Goal: Use online tool/utility: Use online tool/utility

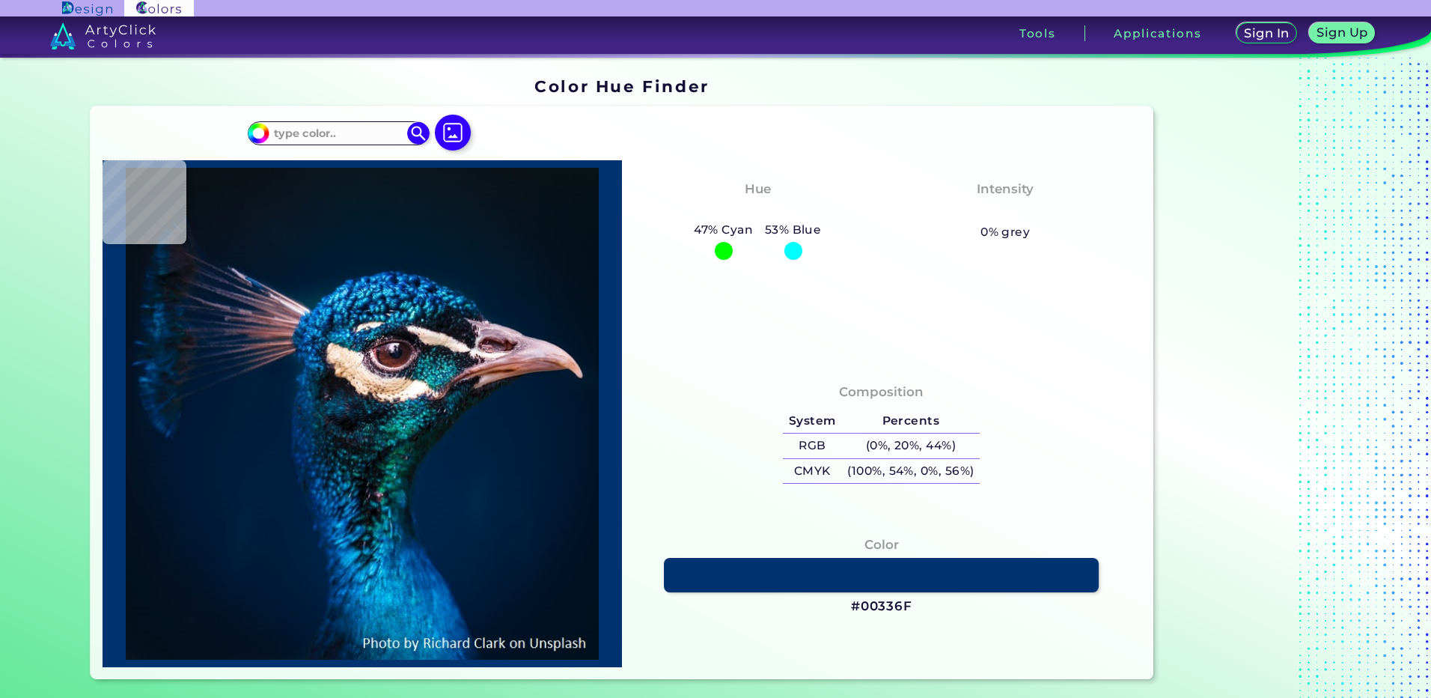
drag, startPoint x: 420, startPoint y: 135, endPoint x: 866, endPoint y: 61, distance: 452.2
click at [420, 135] on img at bounding box center [418, 133] width 22 height 22
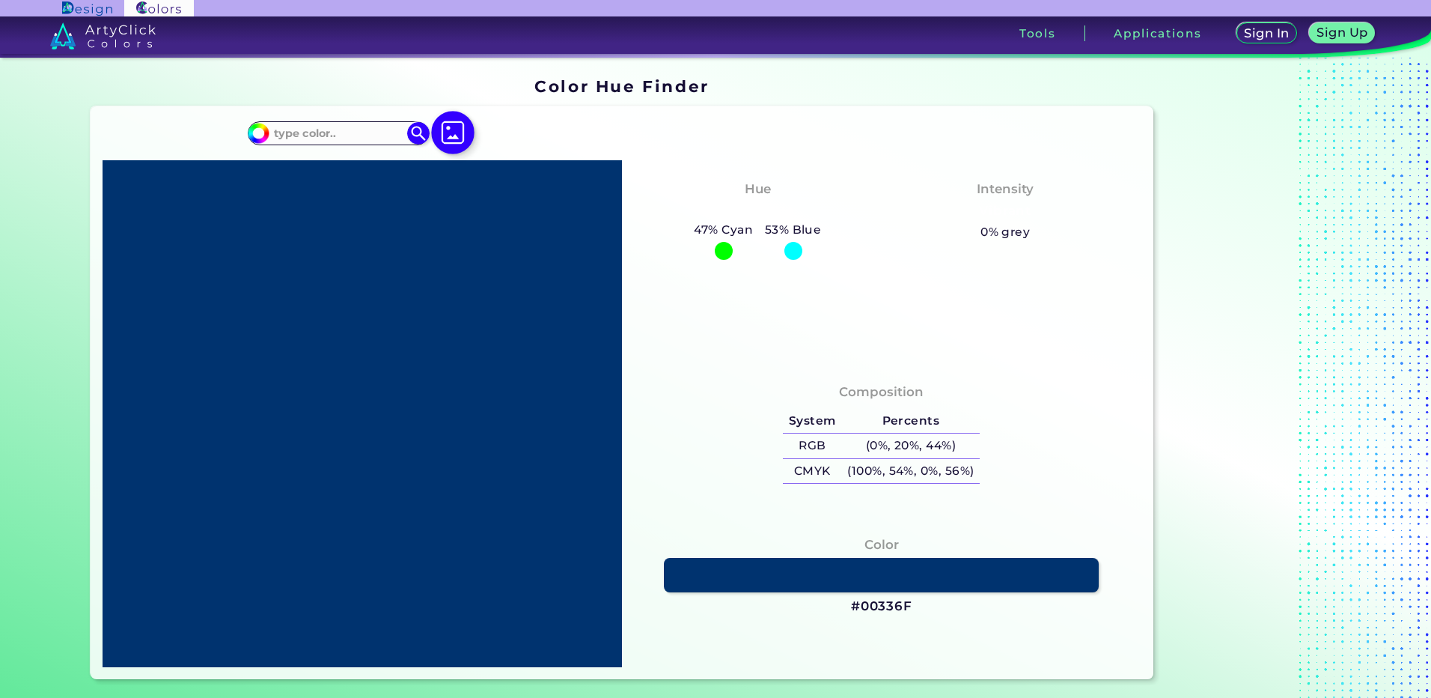
click at [465, 132] on img at bounding box center [452, 132] width 43 height 43
click at [0, 0] on input "file" at bounding box center [0, 0] width 0 height 0
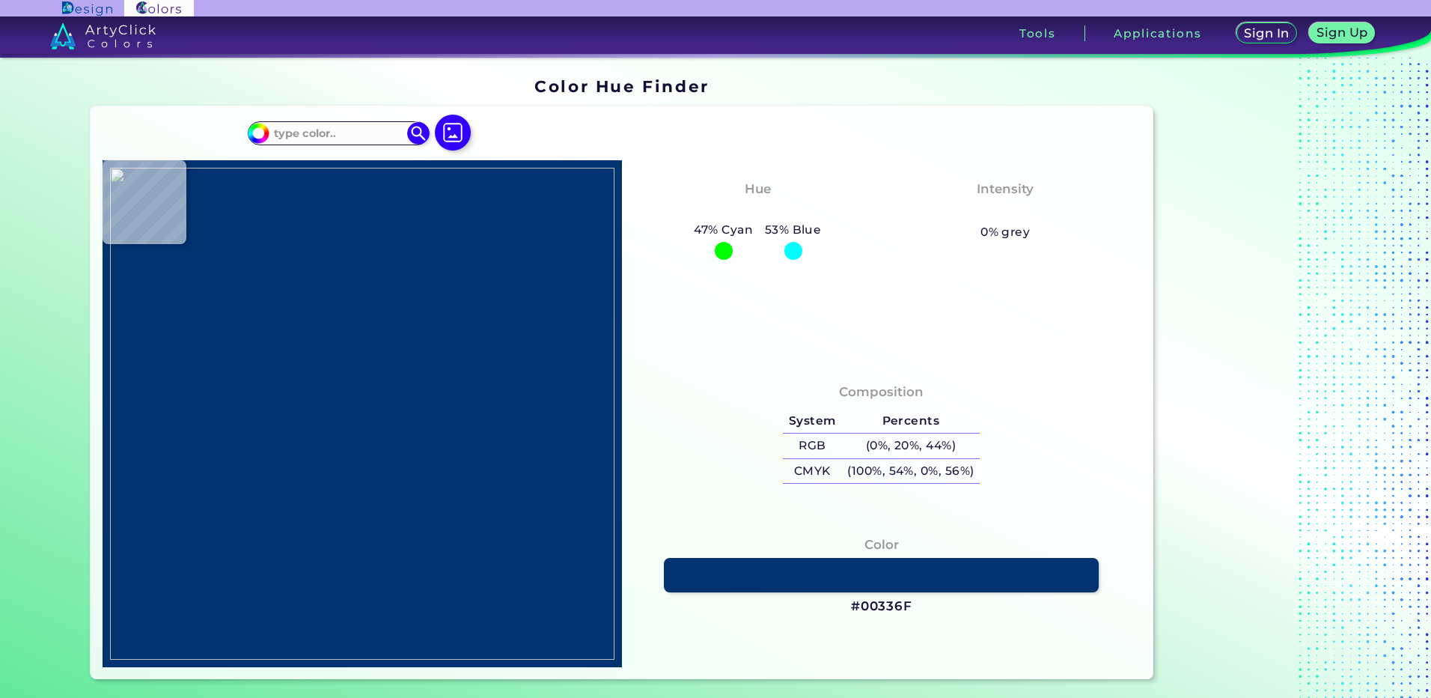
type input "#000000"
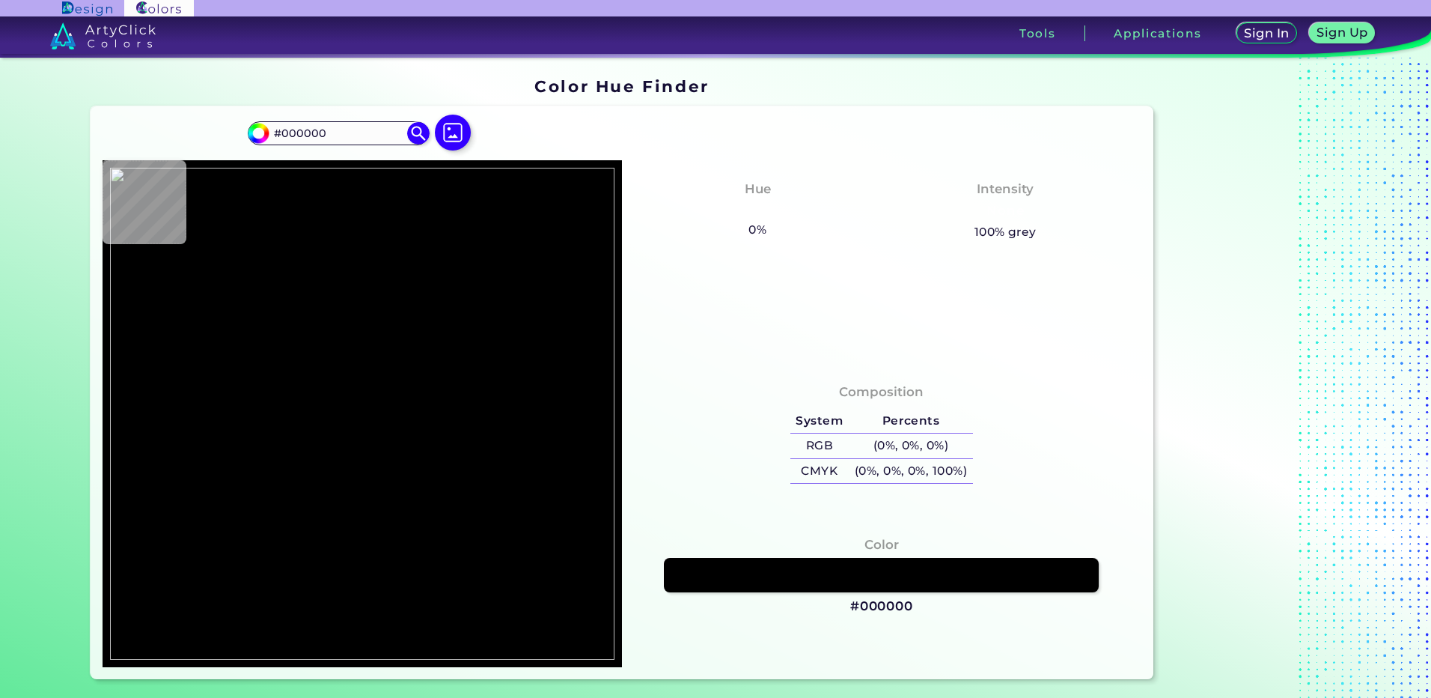
type input "#20293d"
type input "#20293D"
type input "#5f5860"
type input "#5F5860"
type input "#968c9c"
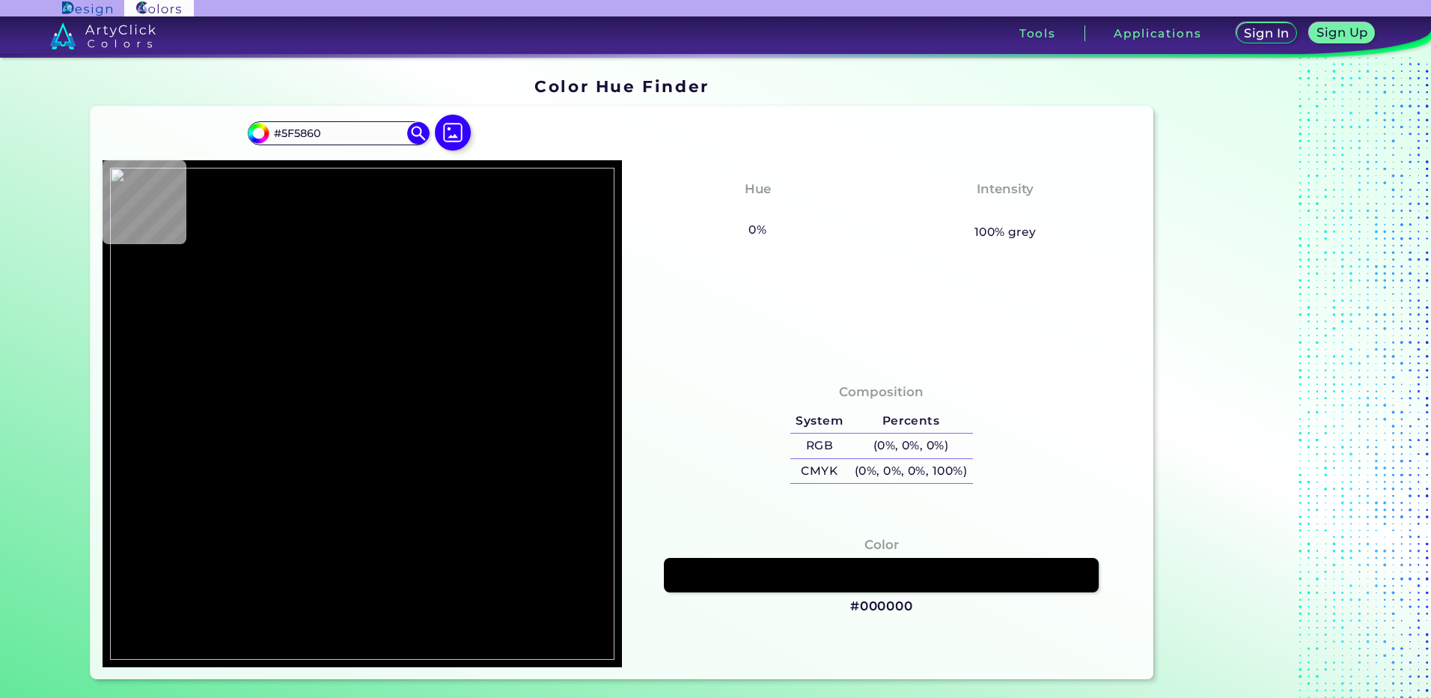
type input "#968C9C"
type input "#867e8d"
type input "#867E8D"
type input "#3e3b41"
type input "#3E3B41"
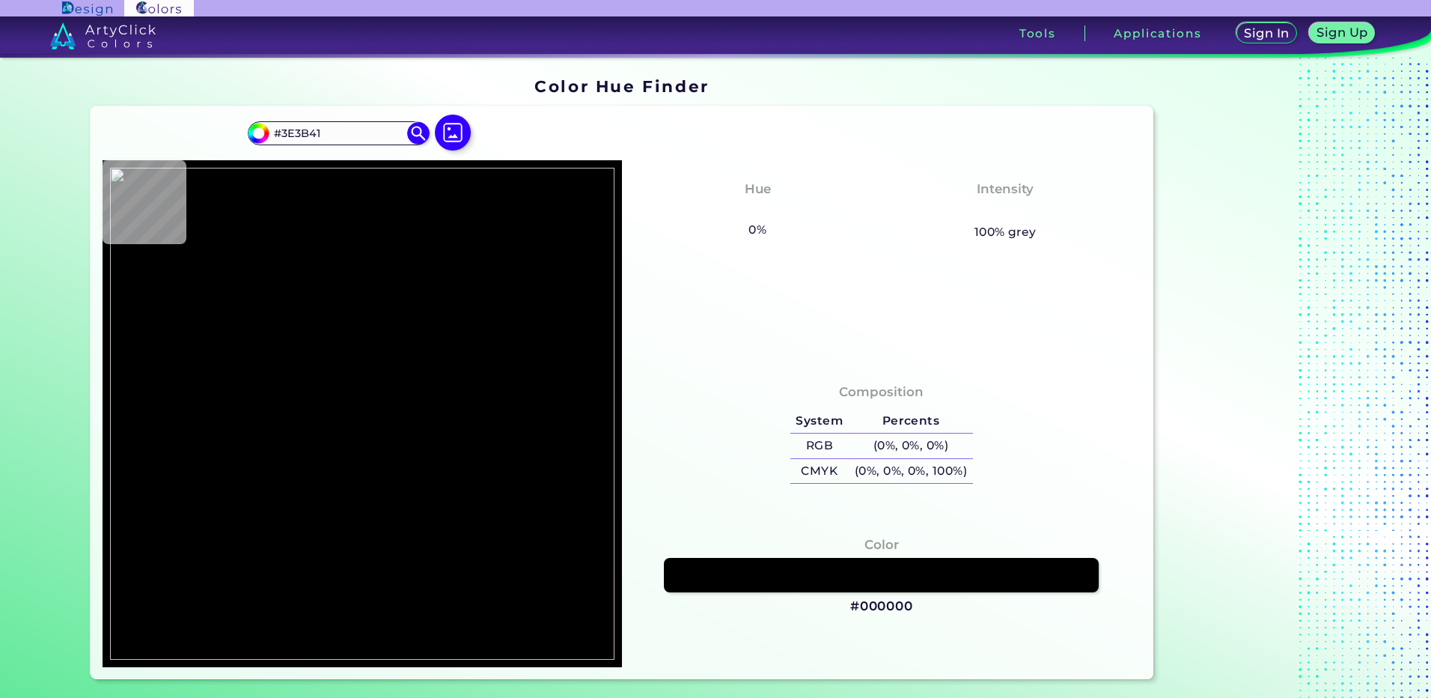
type input "#938898"
type input "#5f5c5f"
type input "#5F5C5F"
type input "#4f4e4f"
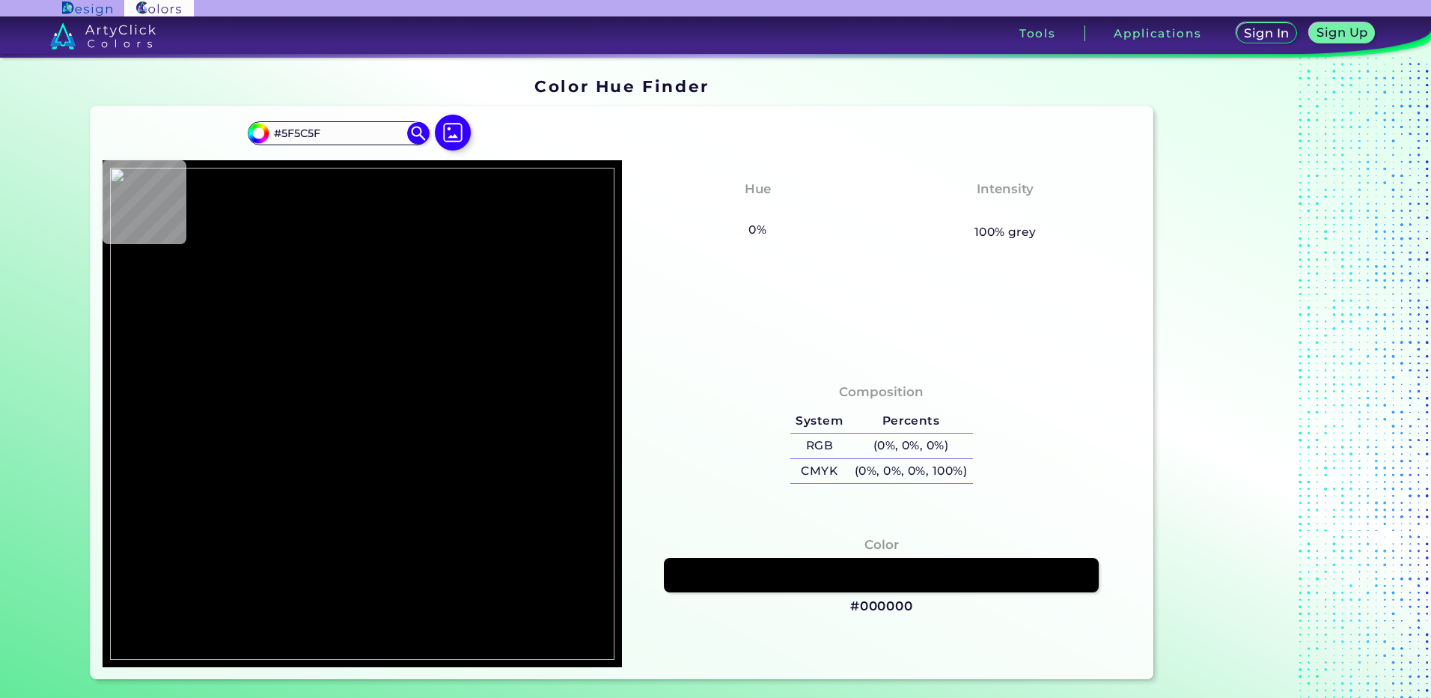
type input "#4F4E4F"
type input "#2d2b33"
type input "#2D2B33"
type input "#3e3b45"
type input "#3E3B45"
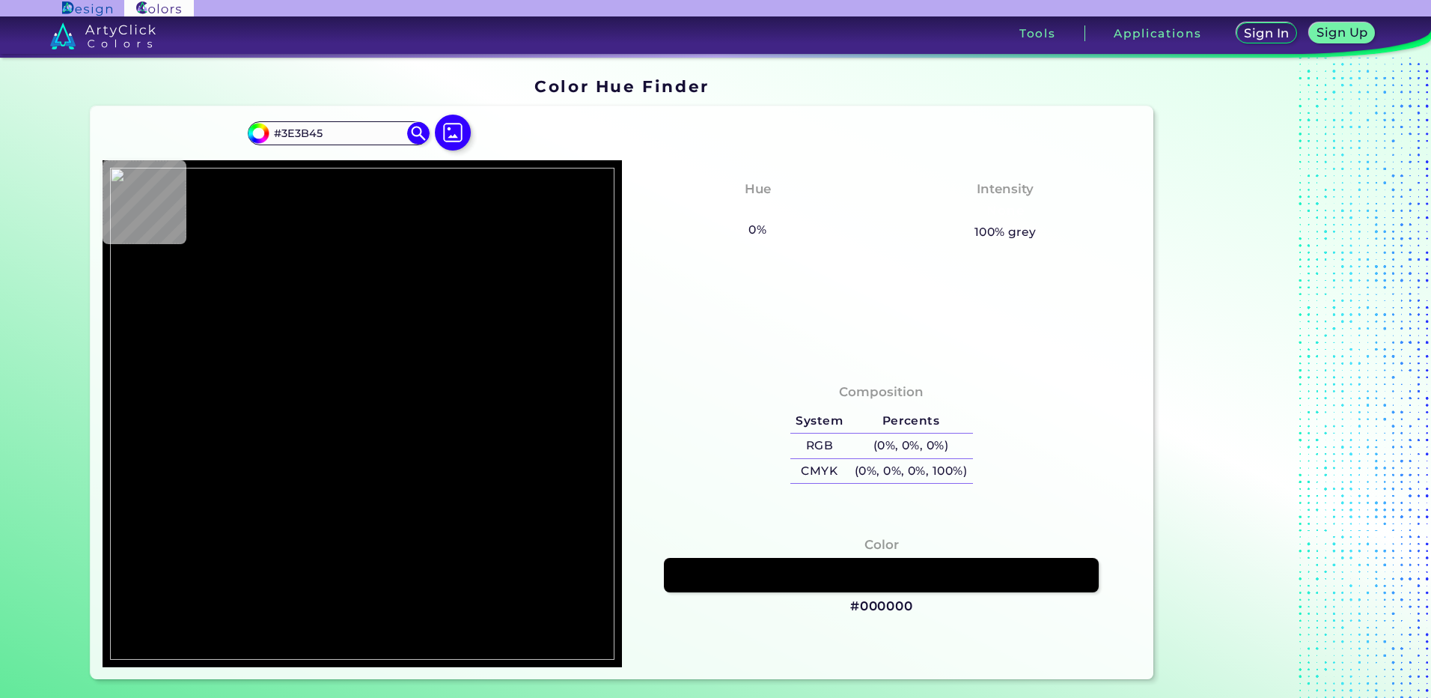
type input "#48464b"
type input "#48464B"
type input "#5b595d"
type input "#5B595D"
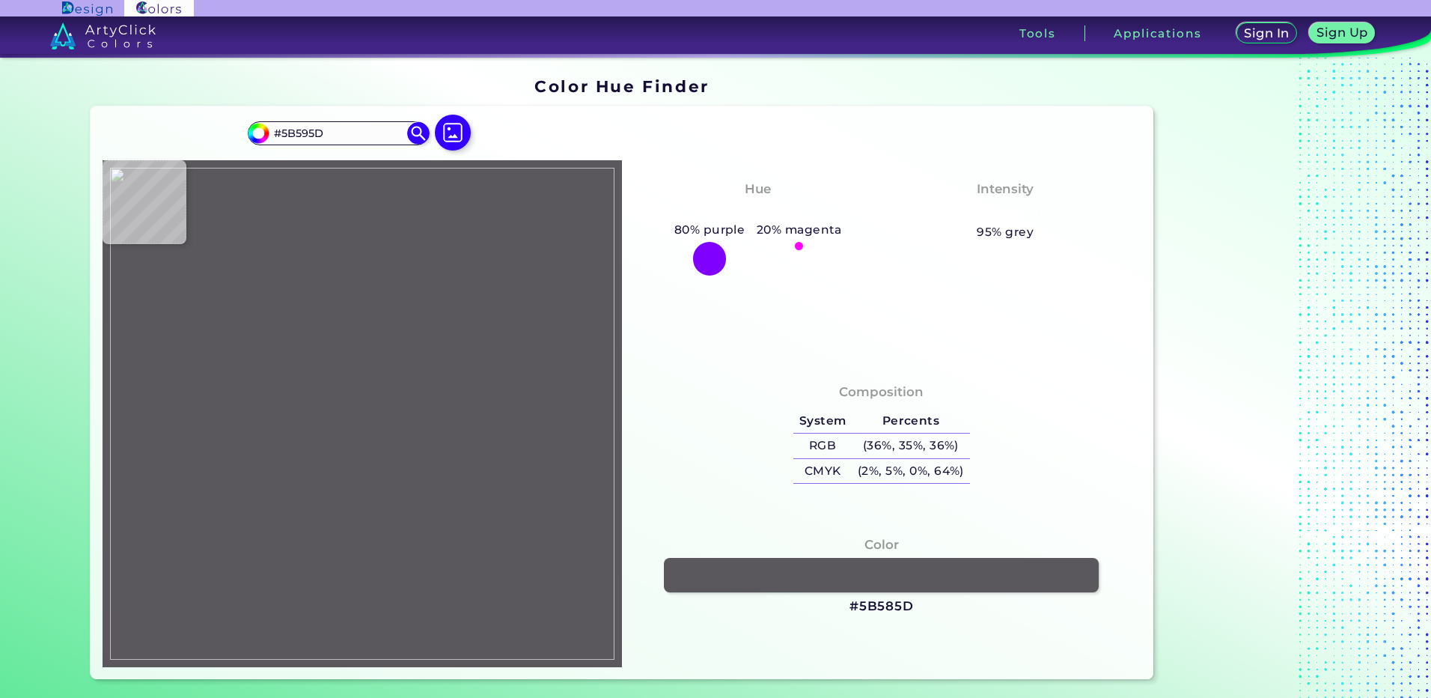
type input "#5b585d"
type input "#5B585D"
type input "#48454b"
type input "#48454B"
type input "#5a5867"
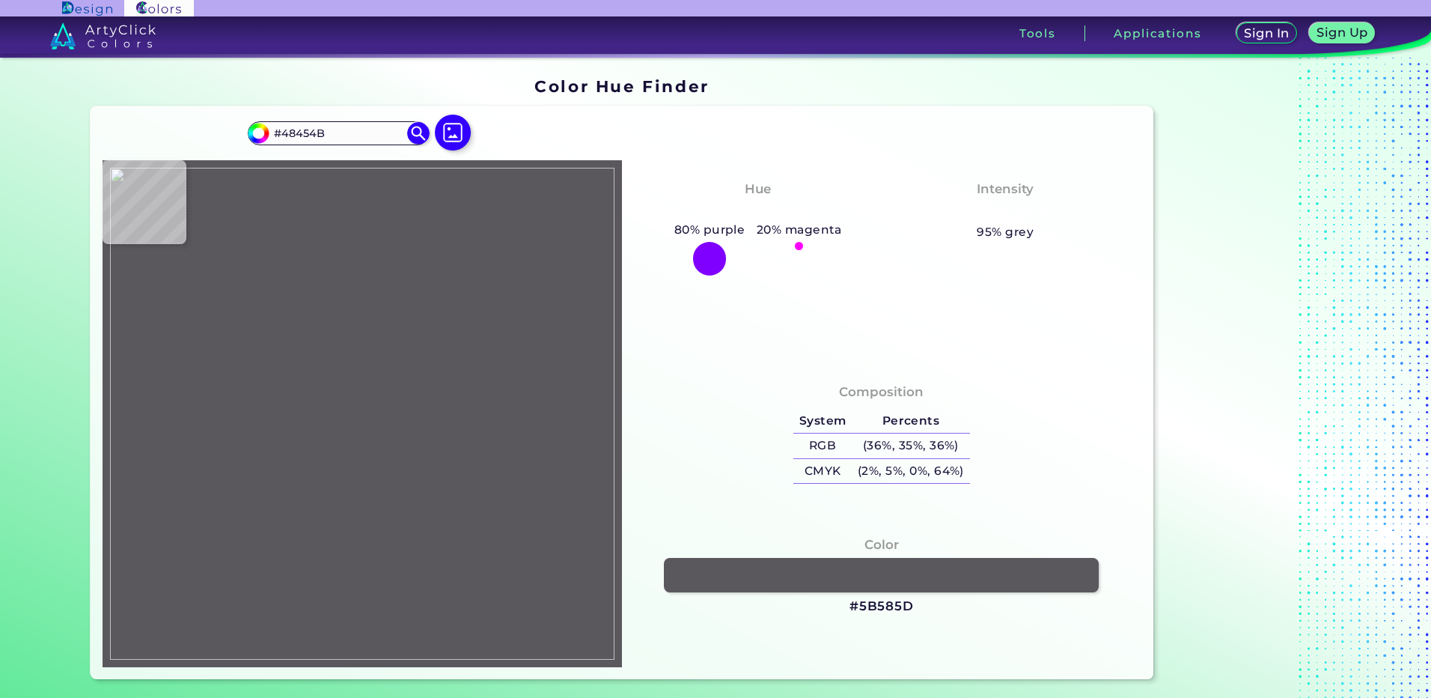
type input "#5A5867"
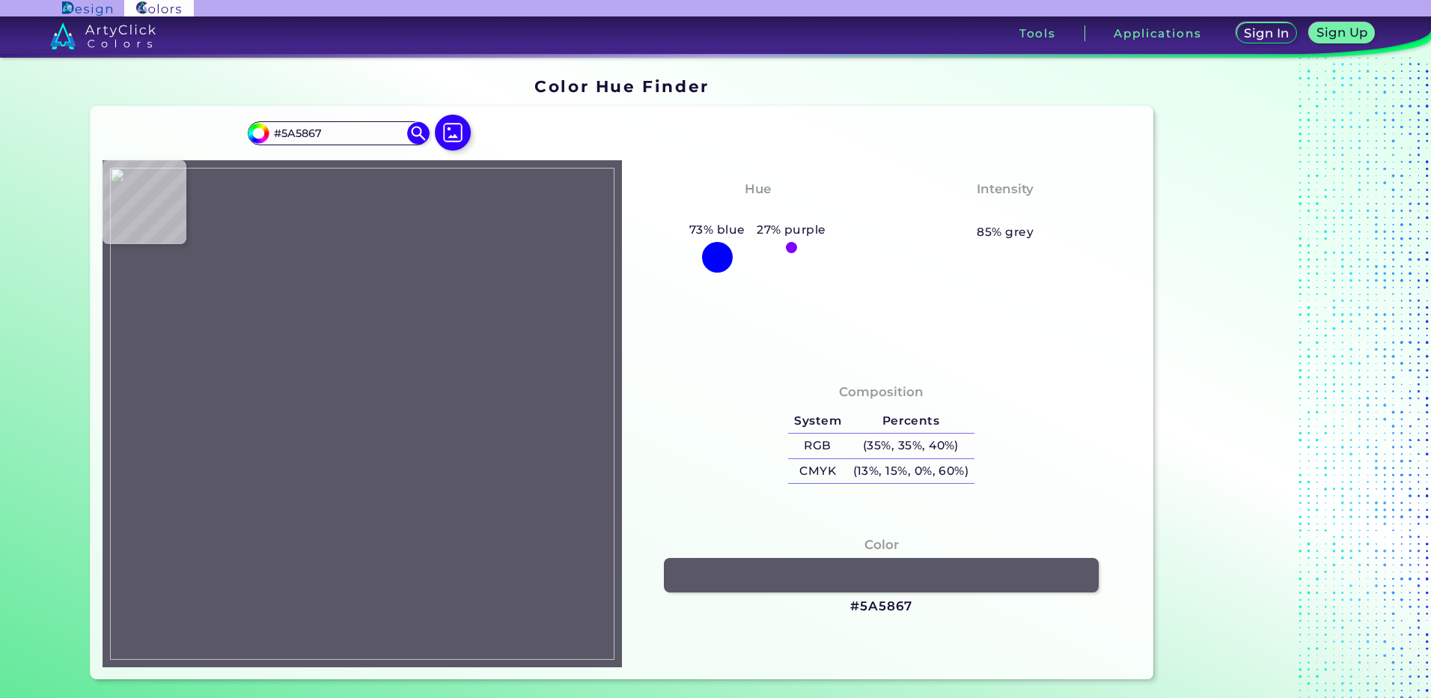
type input "#8a808c"
type input "#8A808C"
type input "#e0dddf"
type input "#E0DDDF"
type input "#b5b2b6"
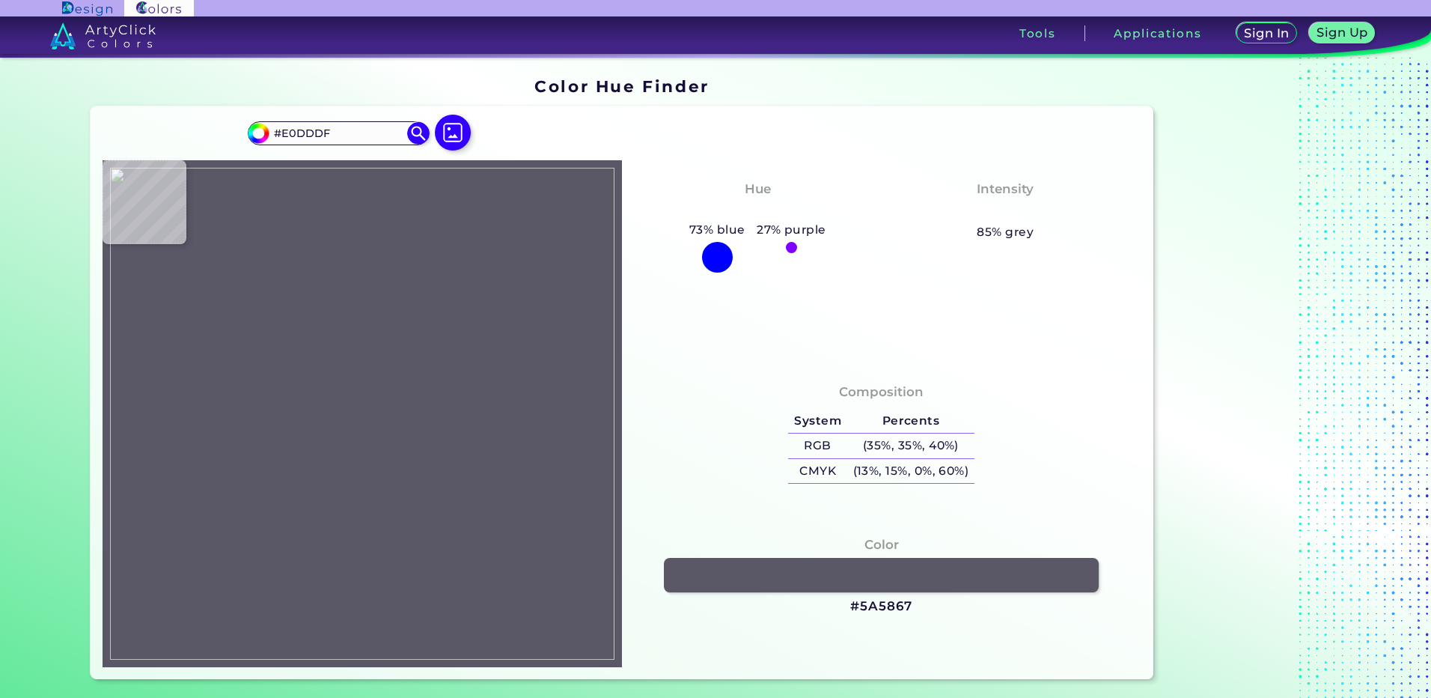
type input "#B5B2B6"
type input "#504d54"
type input "#504D54"
type input "#49464a"
type input "#49464A"
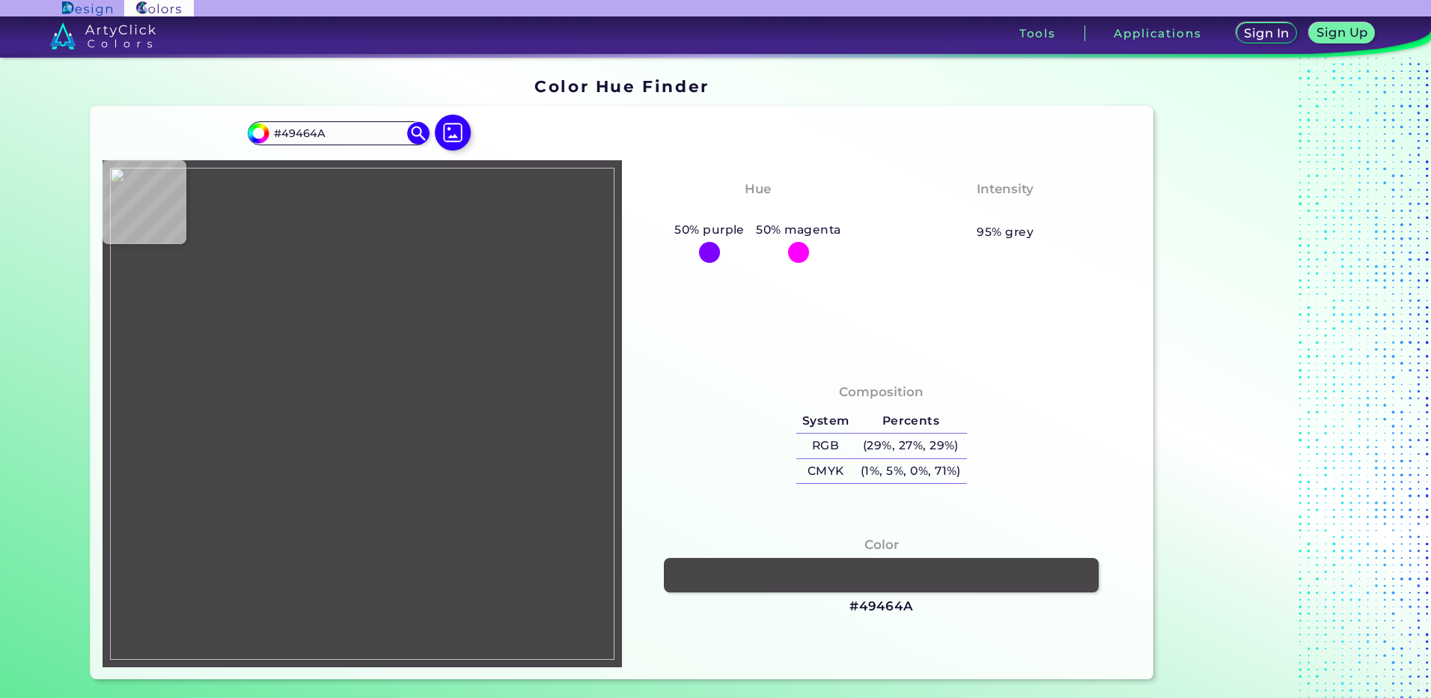
type input "#3c3a39"
type input "#3C3A39"
type input "#393736"
type input "#343333"
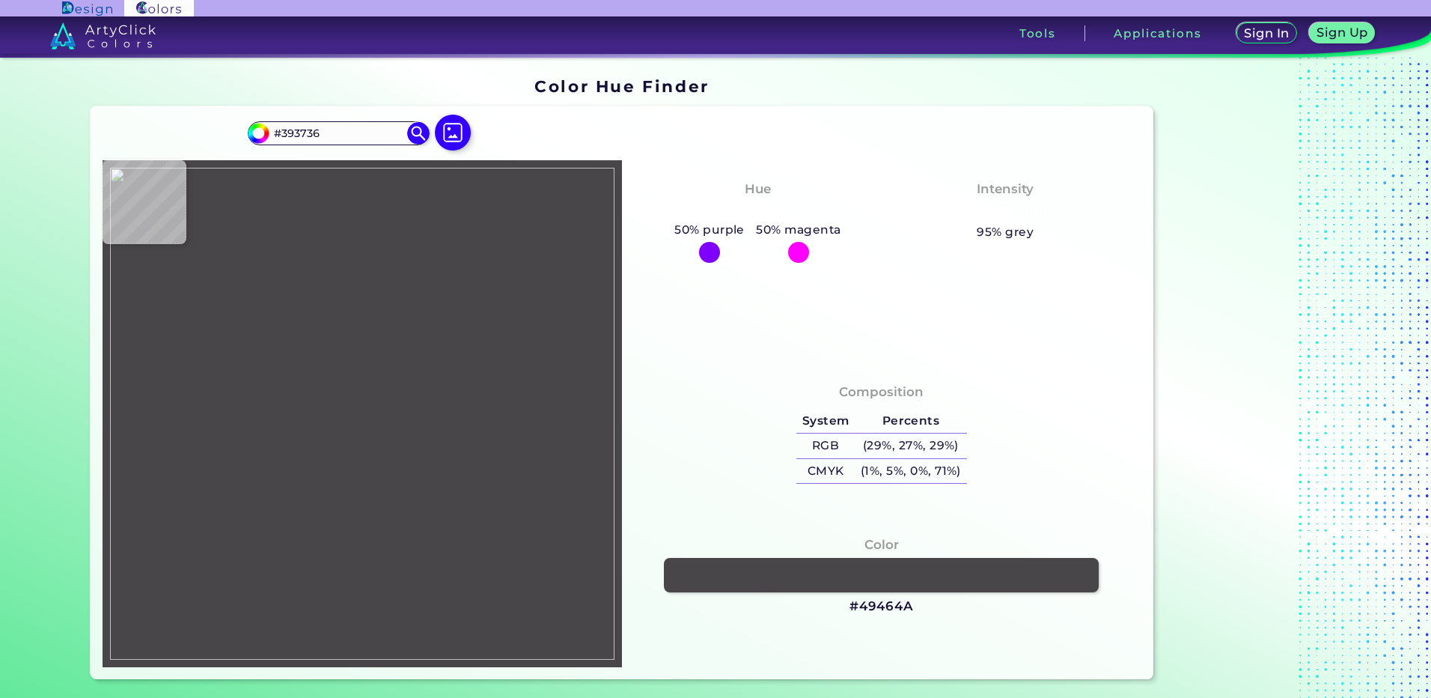
type input "#343333"
type input "#2d2d2d"
type input "#2D2D2D"
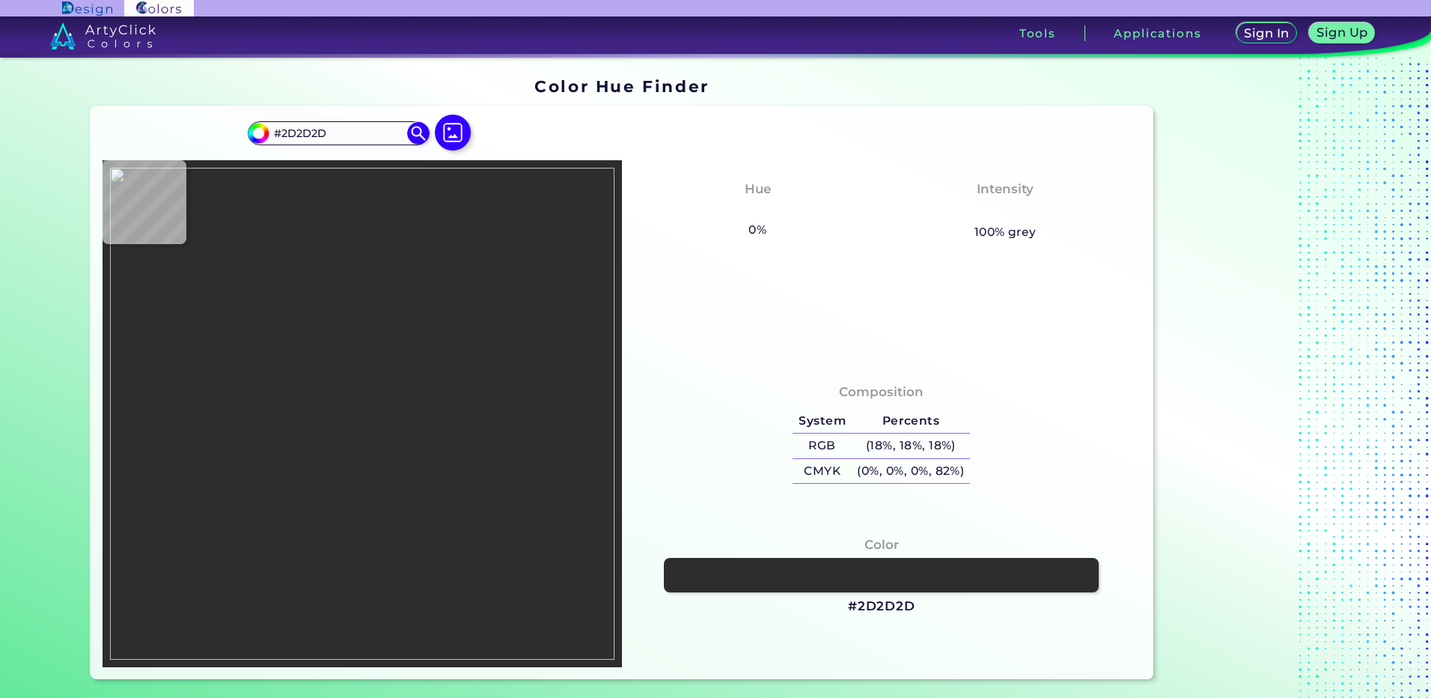
type input "#3d3b3f"
type input "#3D3B3F"
type input "#39383a"
type input "#39383A"
type input "#353435"
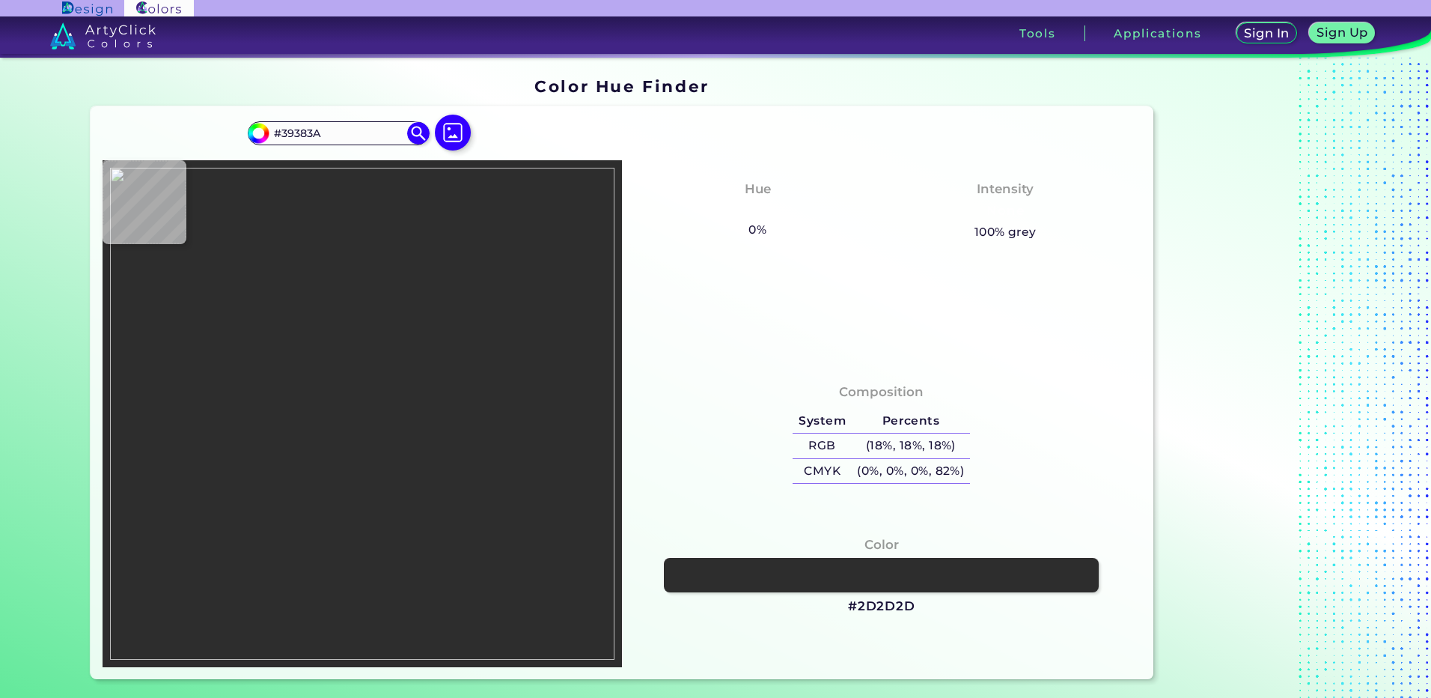
type input "#353435"
type input "#3d3b3e"
type input "#3D3B3E"
type input "#444246"
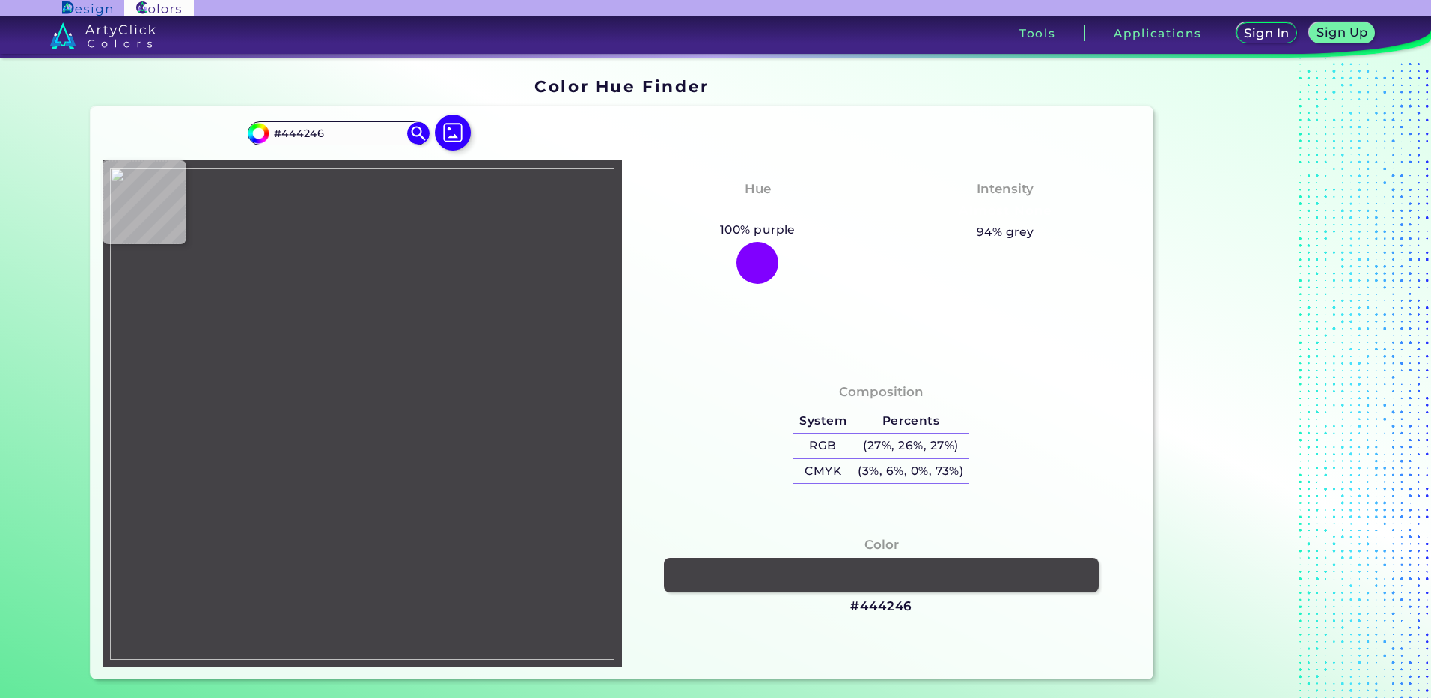
type input "#454448"
type input "#454347"
click at [351, 297] on img at bounding box center [362, 414] width 504 height 492
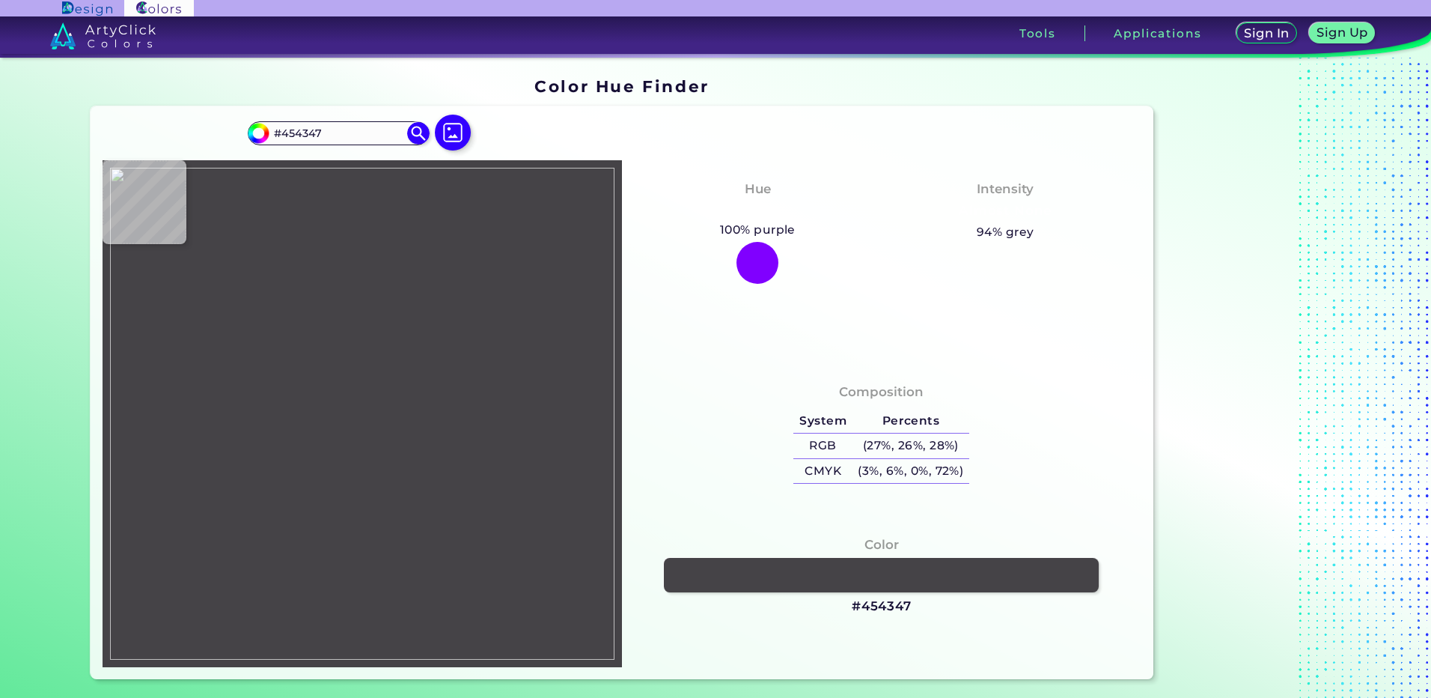
drag, startPoint x: 894, startPoint y: 606, endPoint x: 880, endPoint y: 603, distance: 13.8
click at [894, 606] on h3 "#454347" at bounding box center [882, 606] width 60 height 18
click at [361, 311] on img at bounding box center [362, 414] width 504 height 492
type input "#e8e9eb"
type input "#E8E9EB"
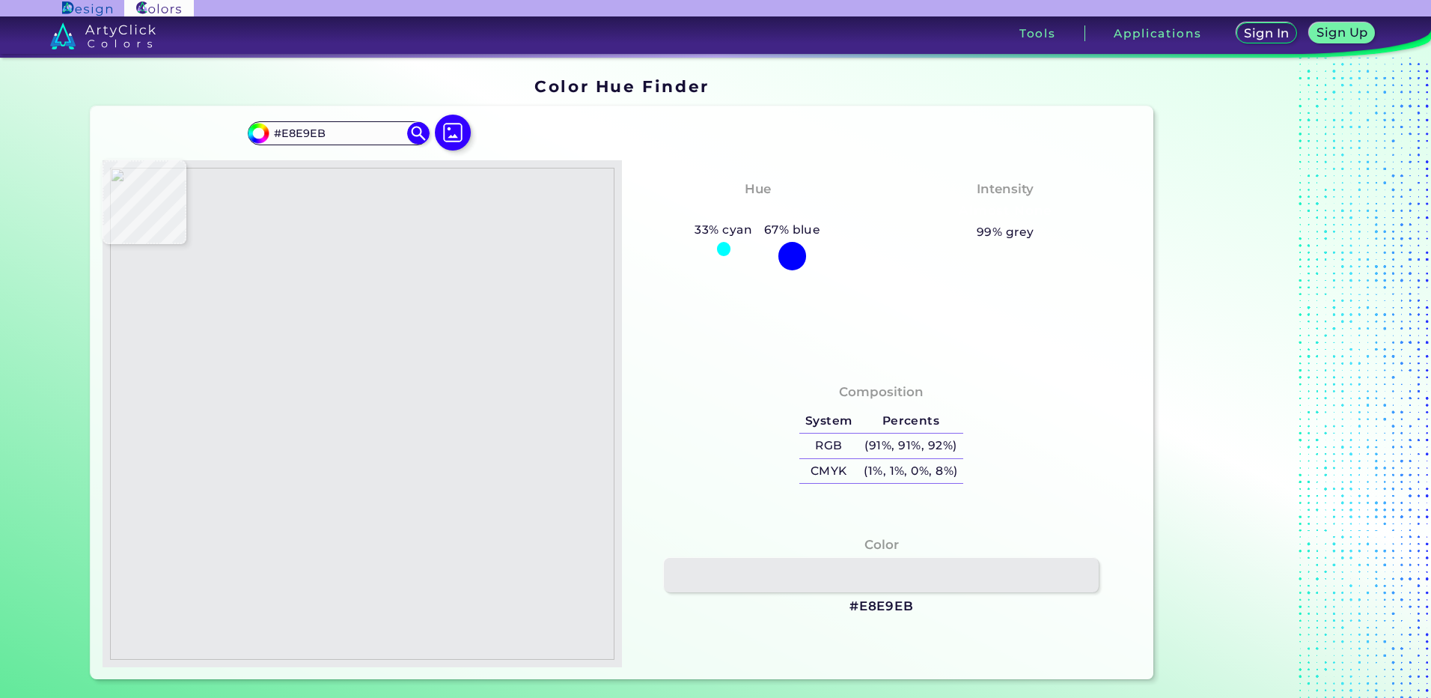
type input "#8a8d92"
type input "#8A8D92"
type input "#8f9299"
type input "#8F9299"
type input "#bcb5dc"
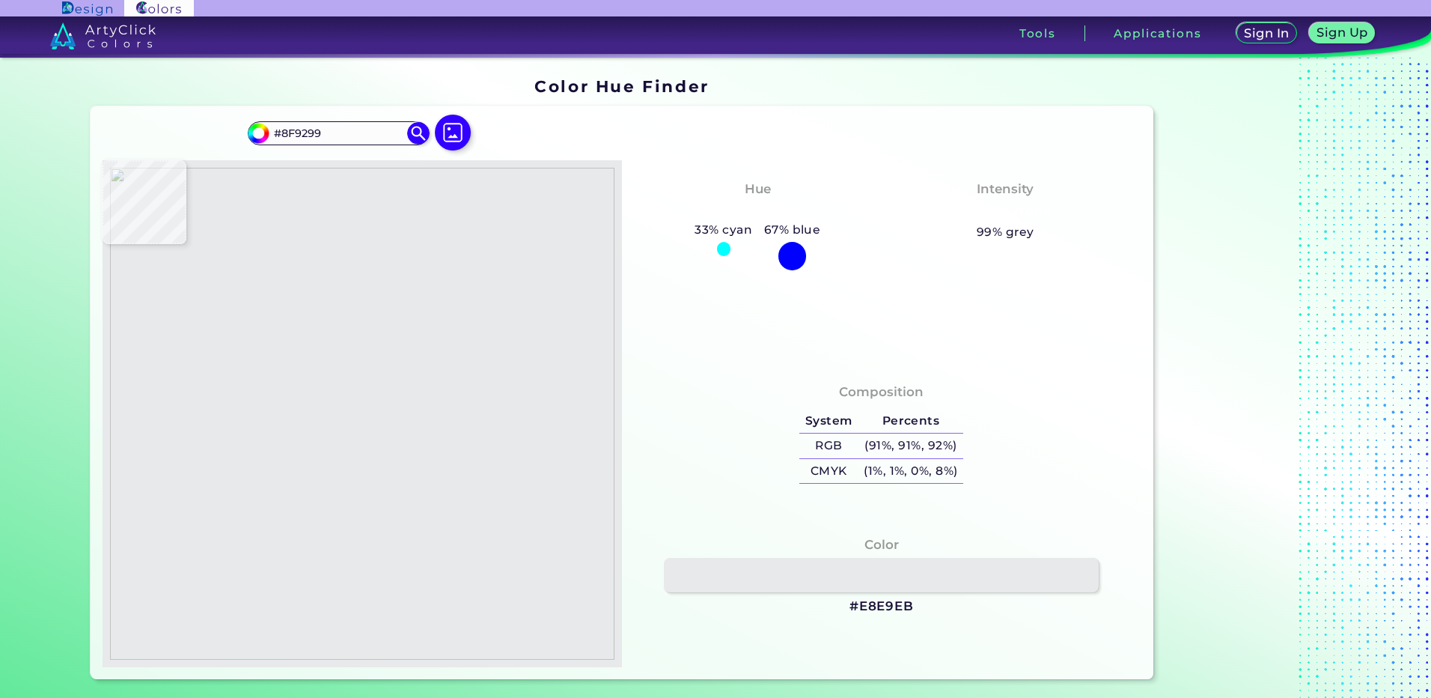
type input "#BCB5DC"
type input "#bbb6dd"
type input "#BBB6DD"
type input "#3d3943"
type input "#3D3943"
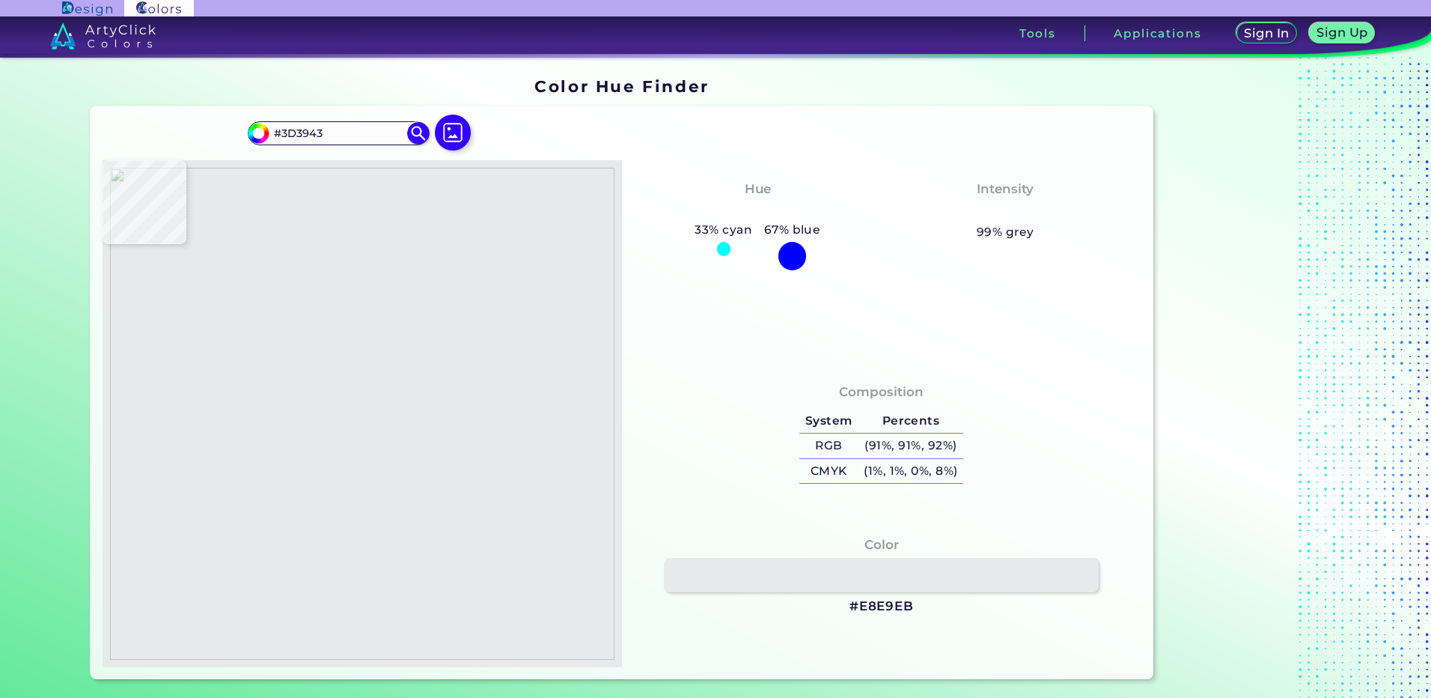
type input "#575558"
type input "#413f41"
type input "#413F41"
type input "#383539"
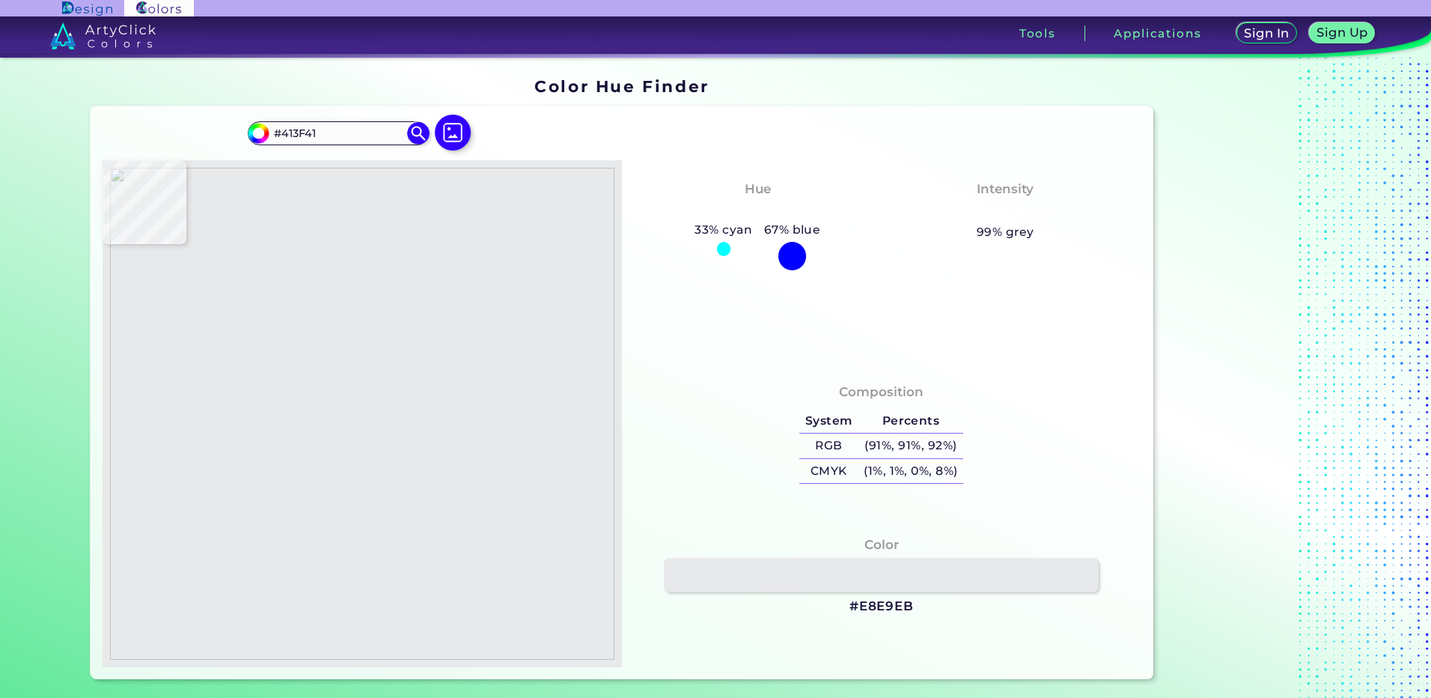
type input "#383539"
type input "#3d3b40"
type input "#3D3B40"
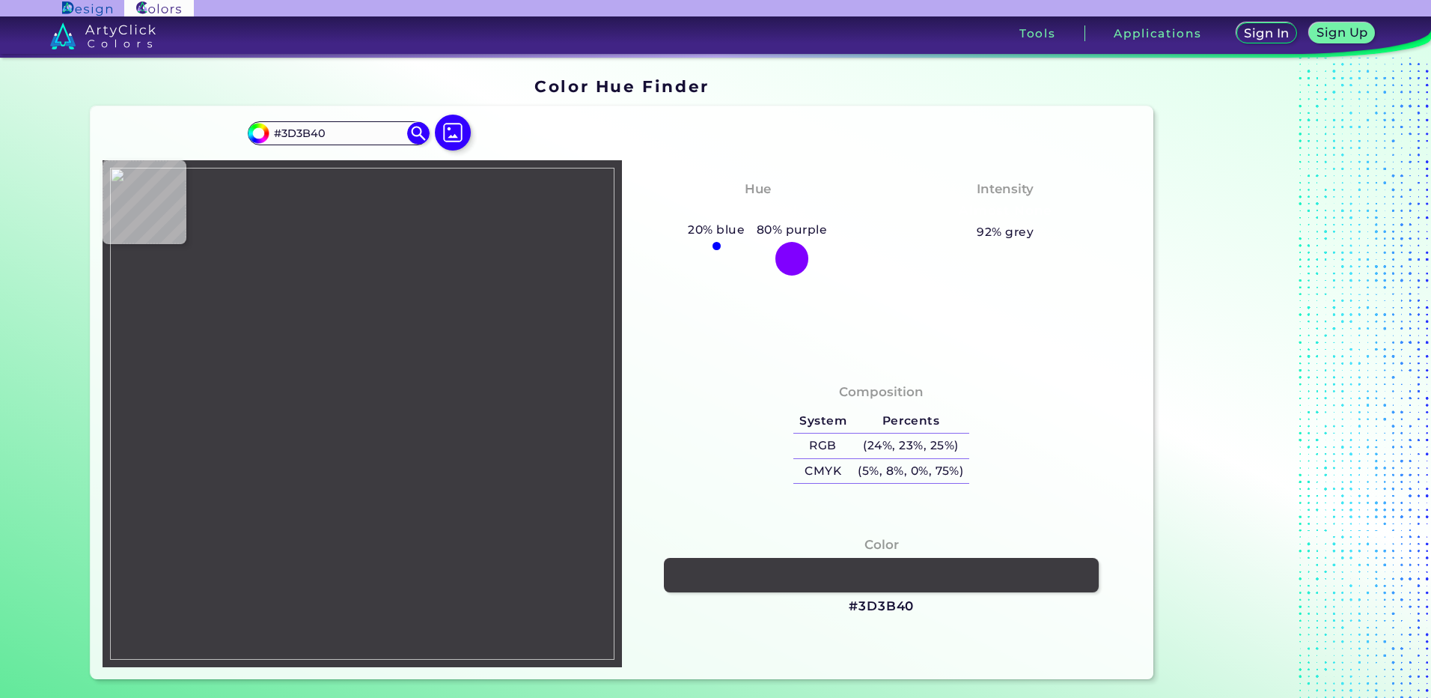
type input "#403e48"
type input "#403E48"
type input "#343139"
type input "#313036"
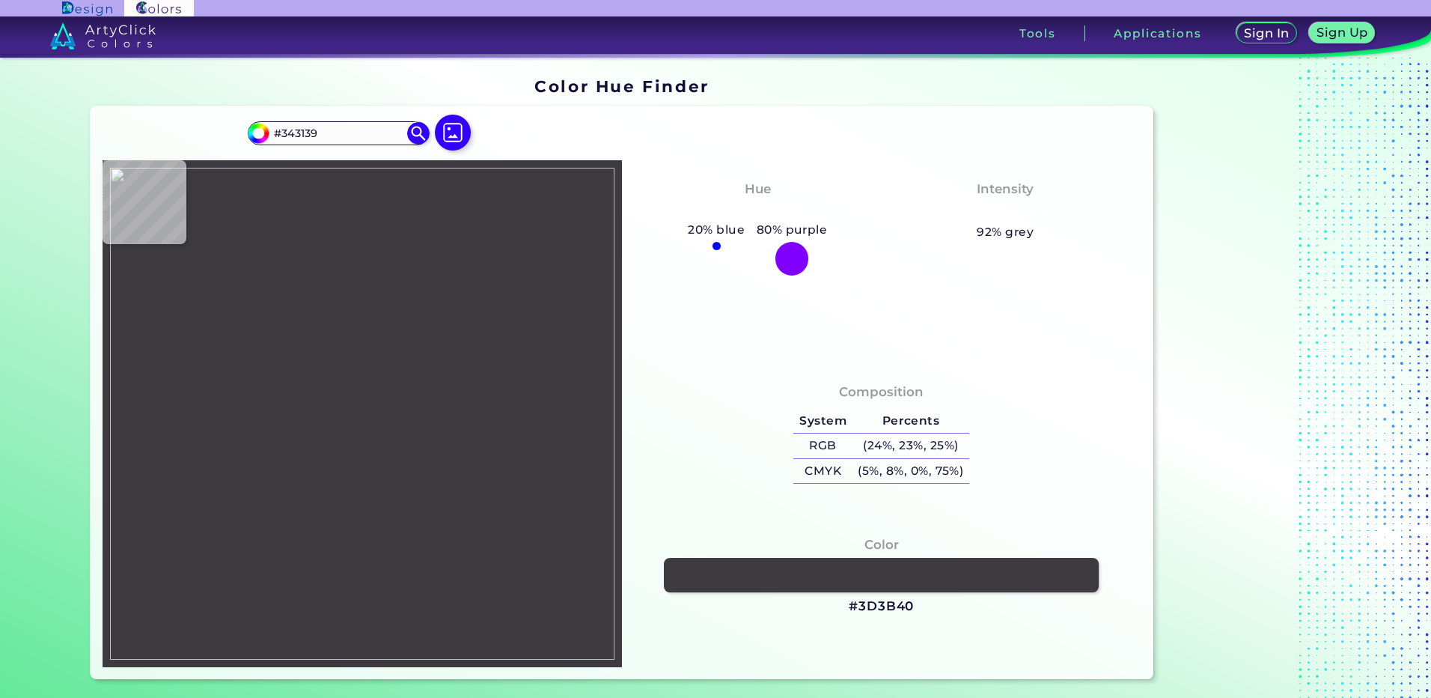
type input "#313036"
type input "#3c3740"
type input "#3C3740"
type input "#36333a"
type input "#36333A"
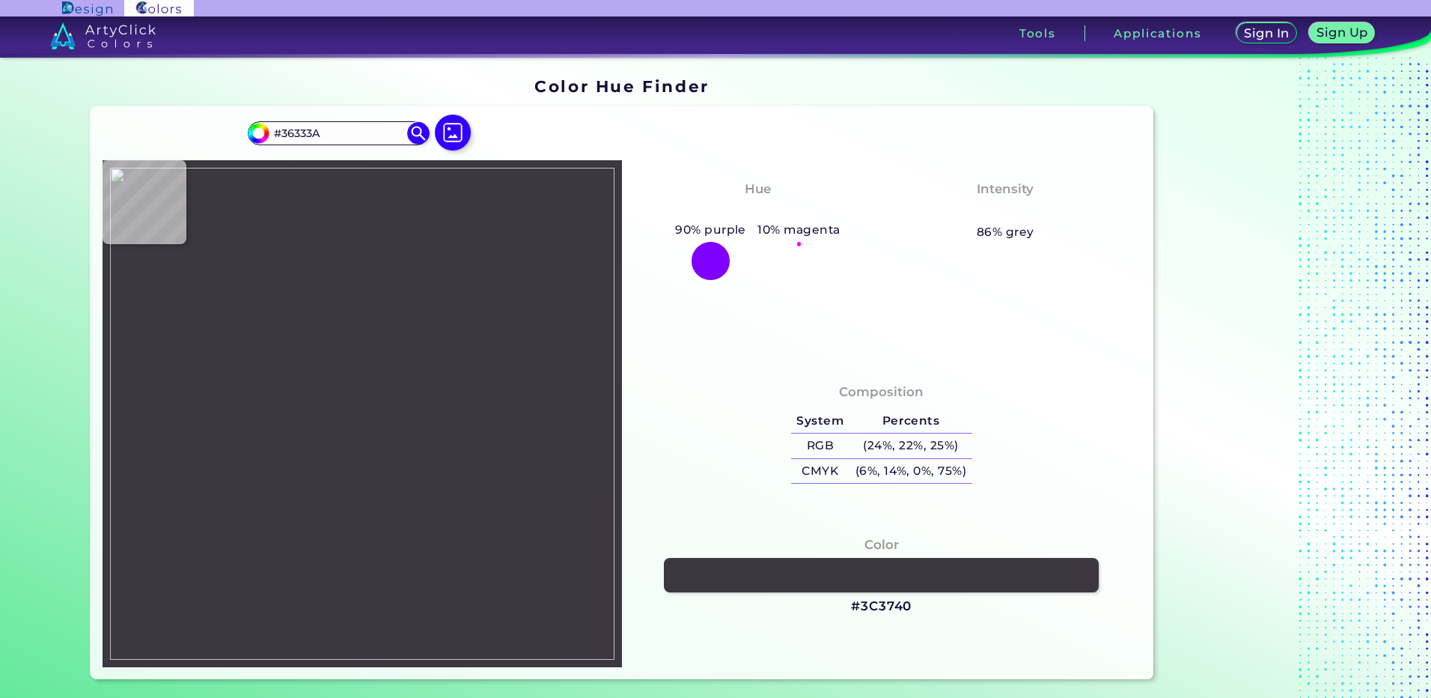
type input "#343036"
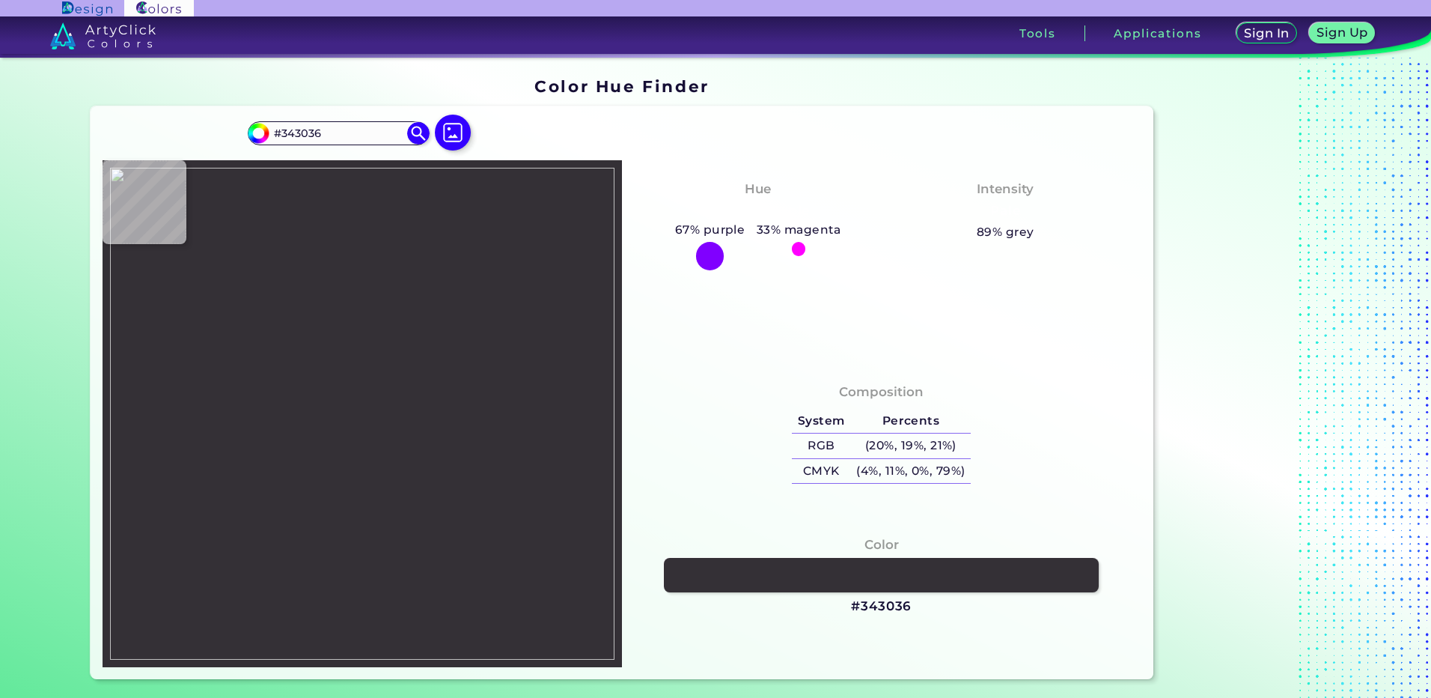
type input "#343137"
type input "#343237"
type input "#343138"
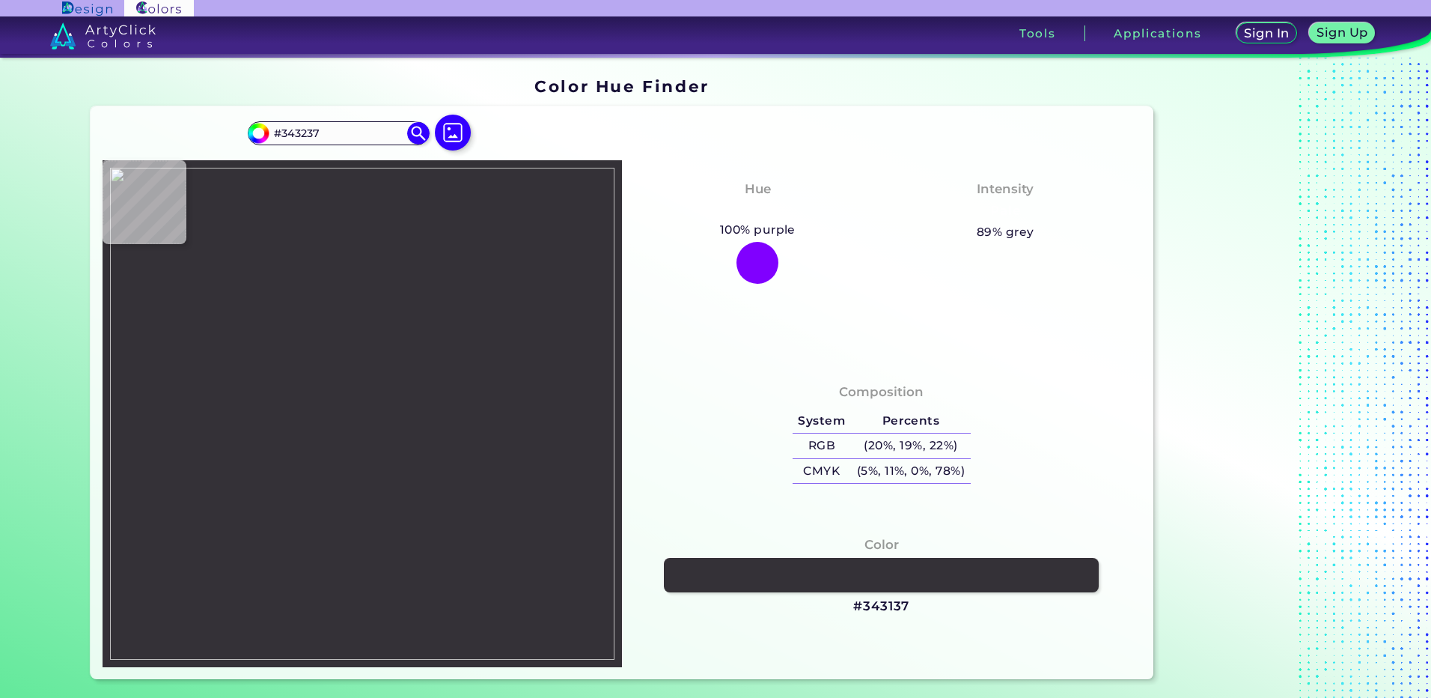
type input "#343138"
type input "#323137"
type input "#36333d"
type input "#36333D"
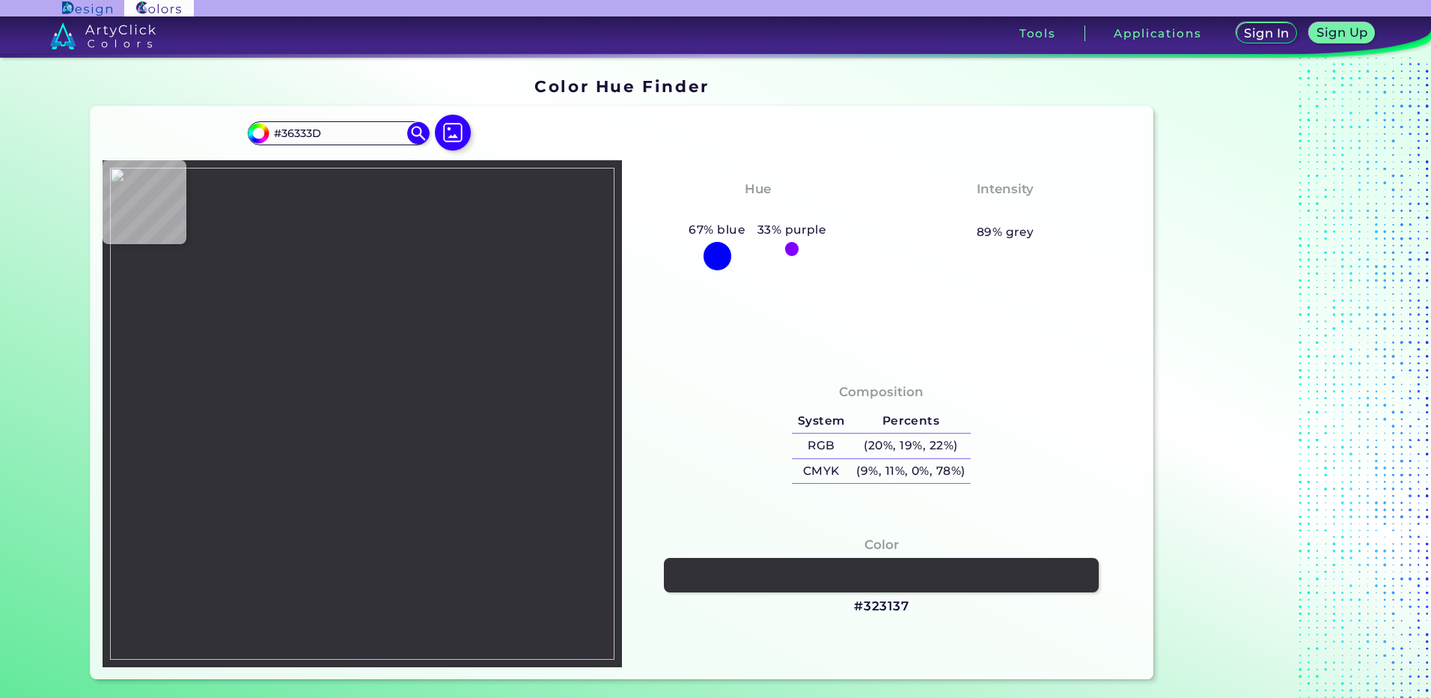
type input "#343139"
click at [327, 313] on img at bounding box center [362, 414] width 504 height 492
click at [893, 602] on h3 "#343139" at bounding box center [881, 606] width 57 height 18
click at [323, 293] on img at bounding box center [362, 414] width 504 height 492
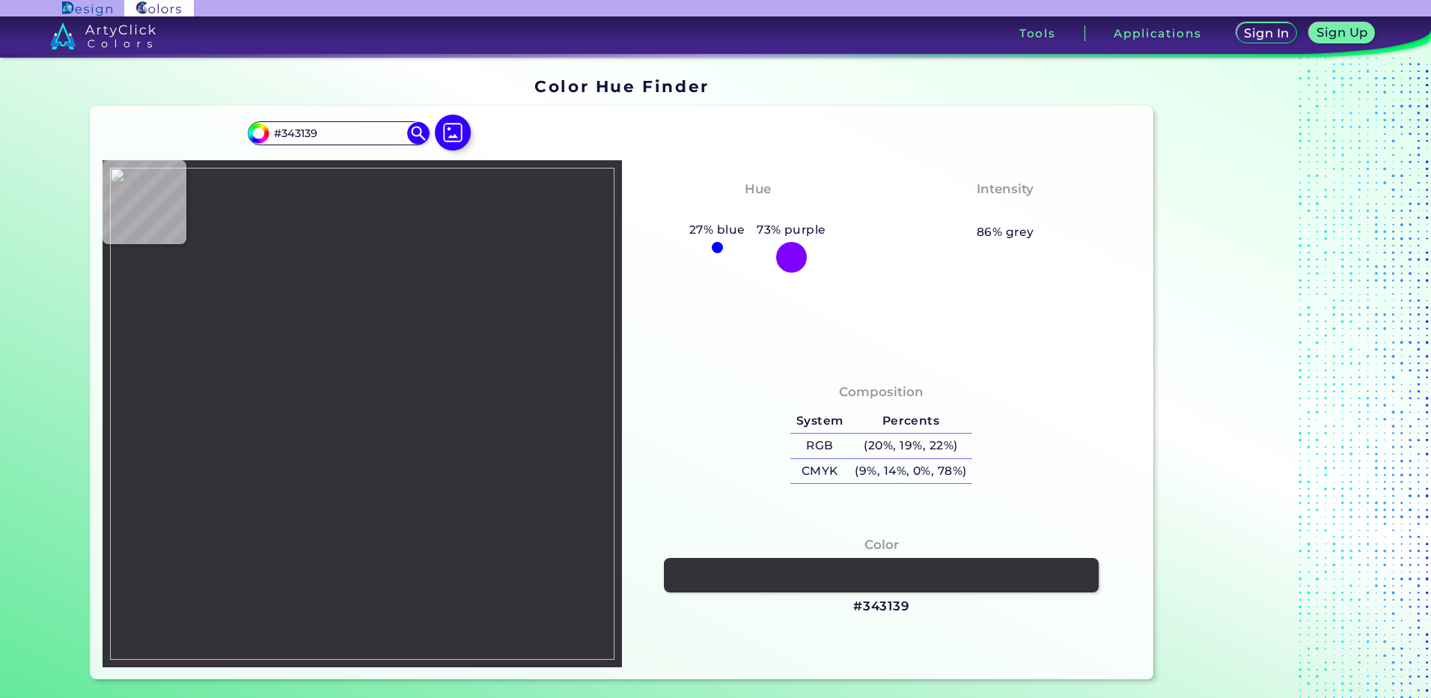
type input "#282d44"
type input "#282D44"
type input "#272c3e"
type input "#272C3E"
type input "#272d41"
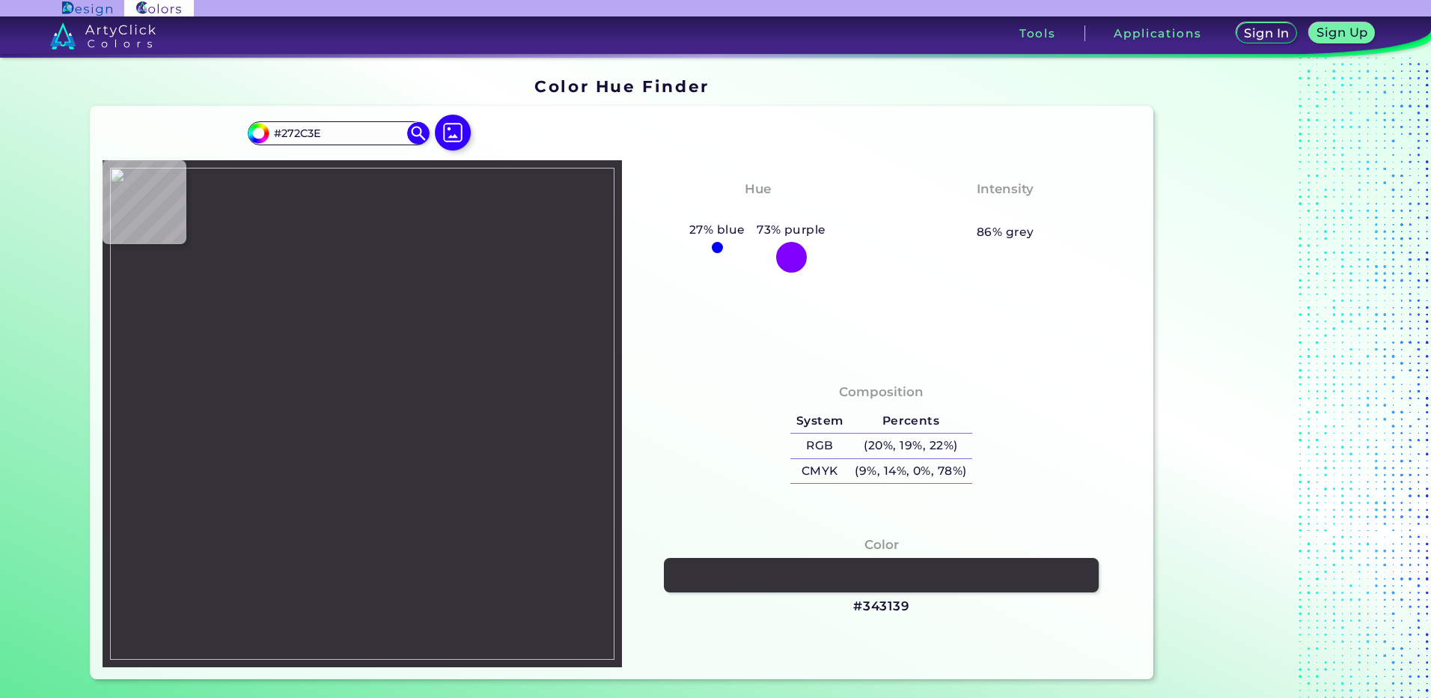
type input "#272D41"
type input "#272e40"
type input "#272E40"
type input "#515977"
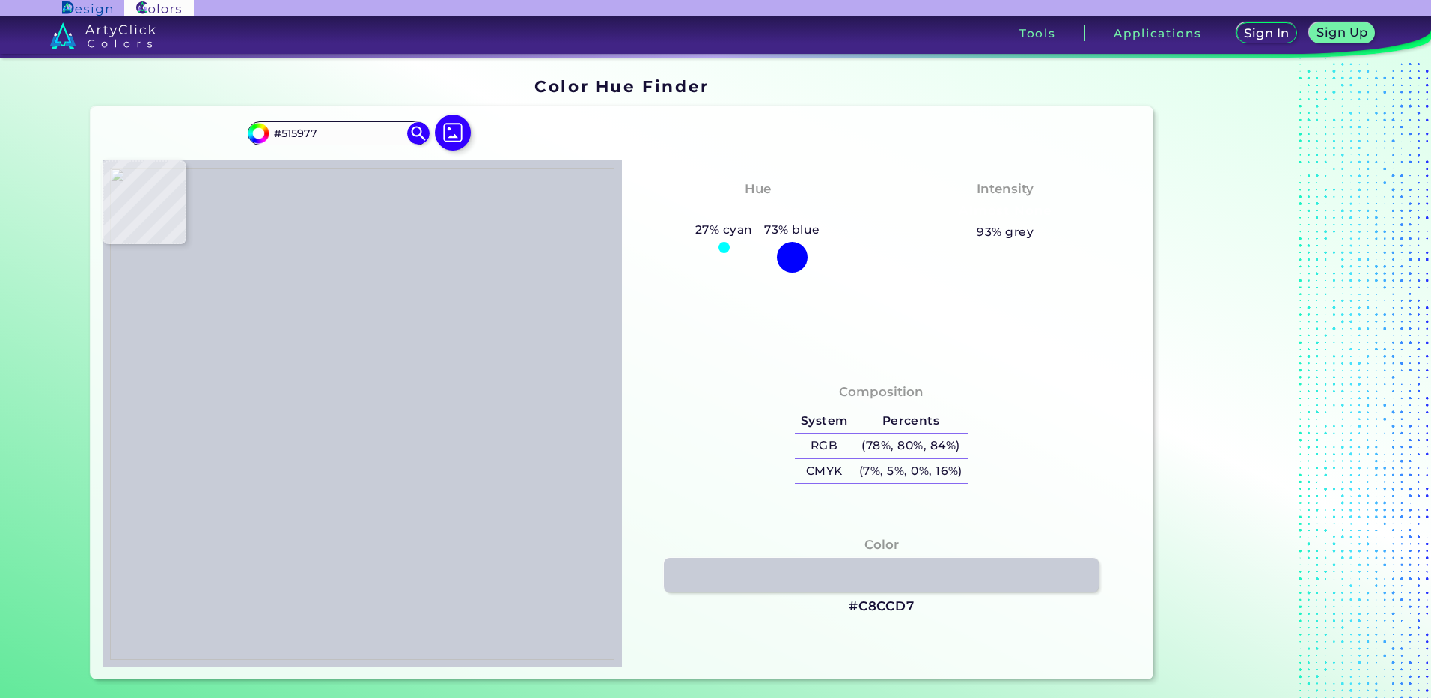
type input "#c8ccd7"
type input "#C8CCD7"
type input "#e1e3e5"
type input "#E1E3E5"
type input "#5e5f6d"
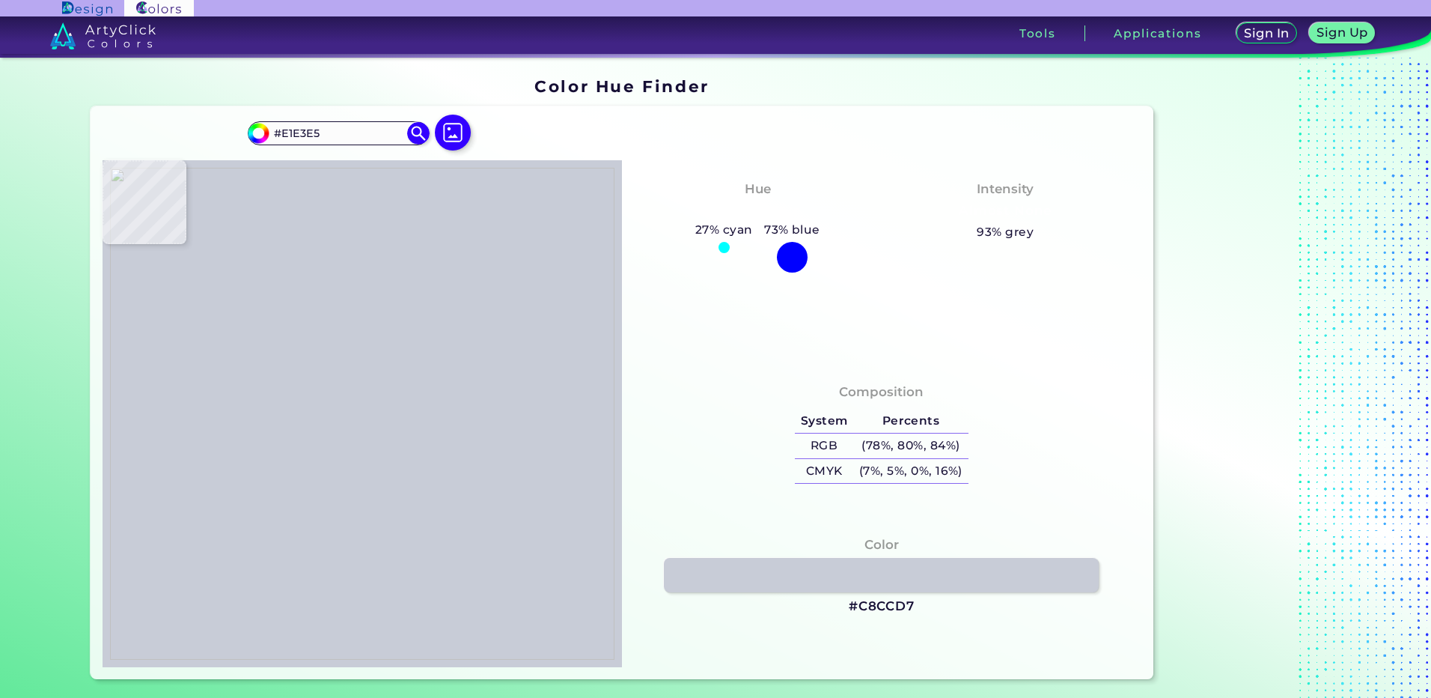
type input "#5E5F6D"
type input "#dbdbe9"
type input "#DBDBE9"
type input "#383552"
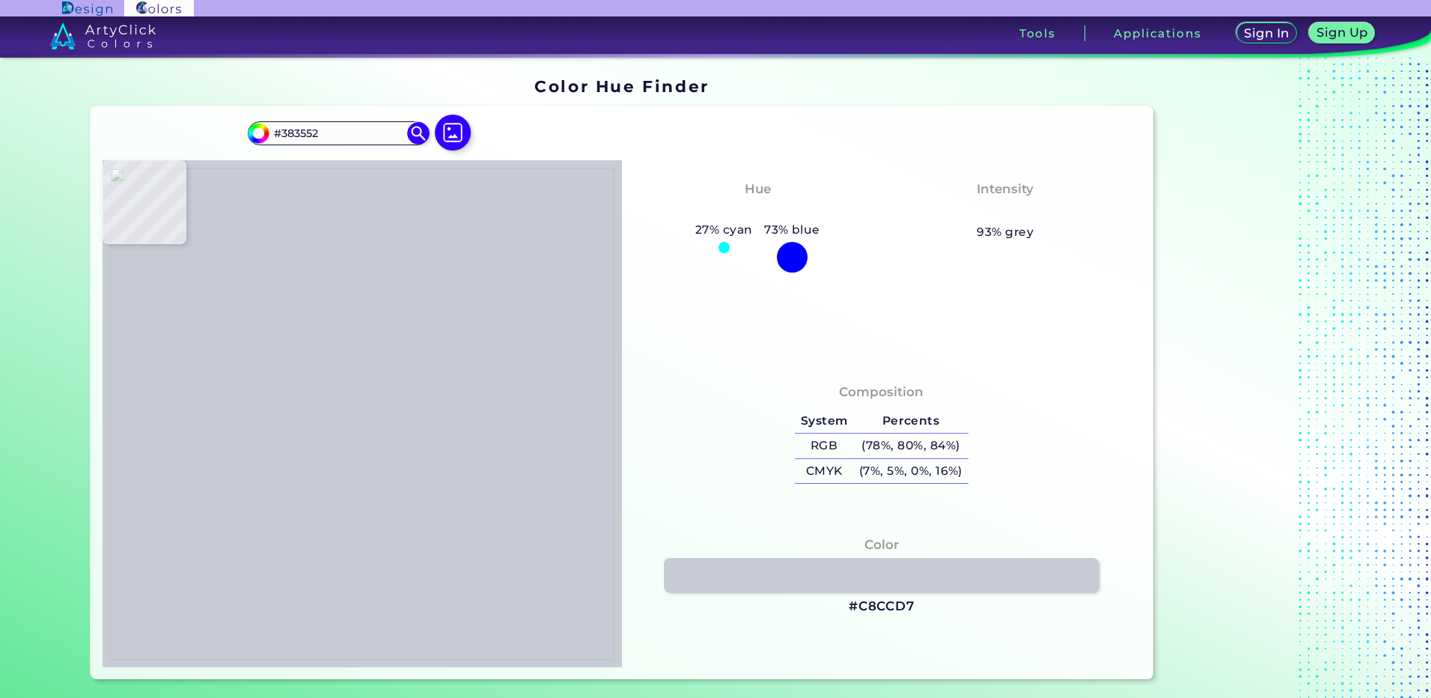
type input "#555156"
type input "#7a7480"
type input "#7A7480"
type input "#8c8490"
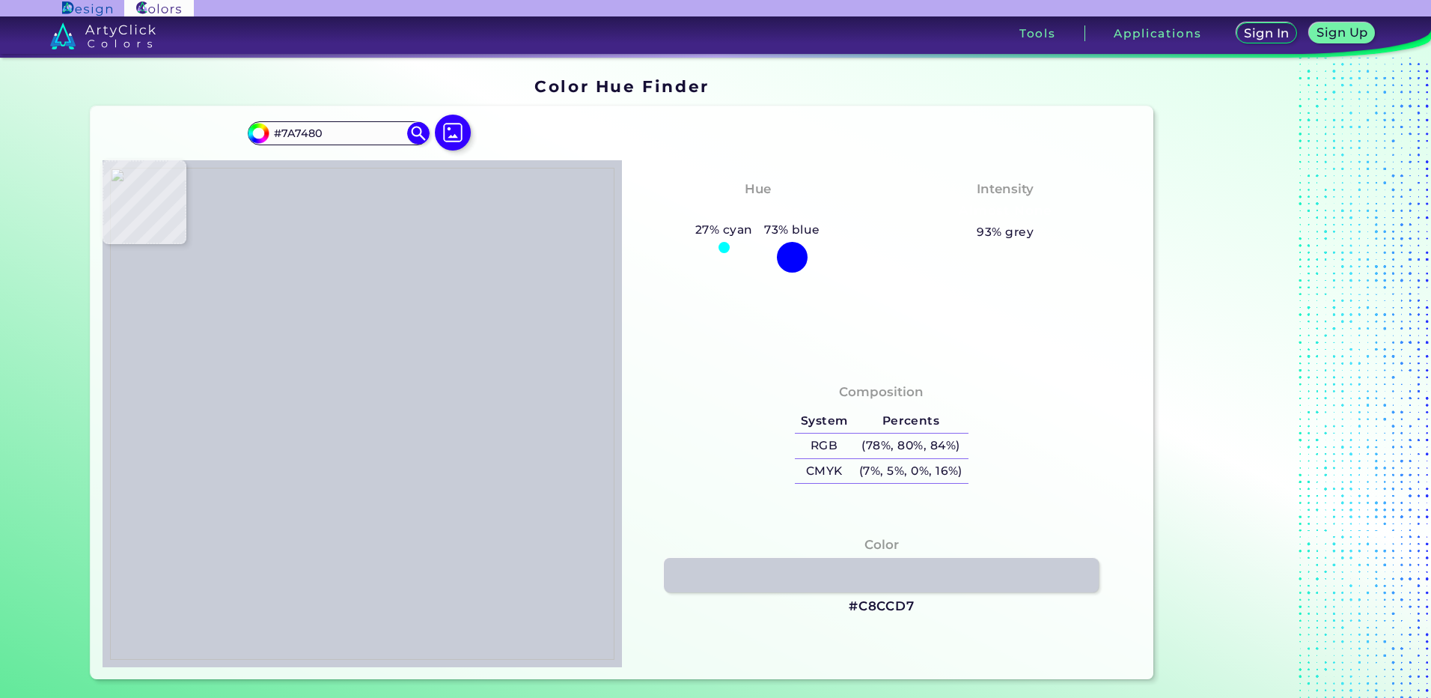
type input "#8C8490"
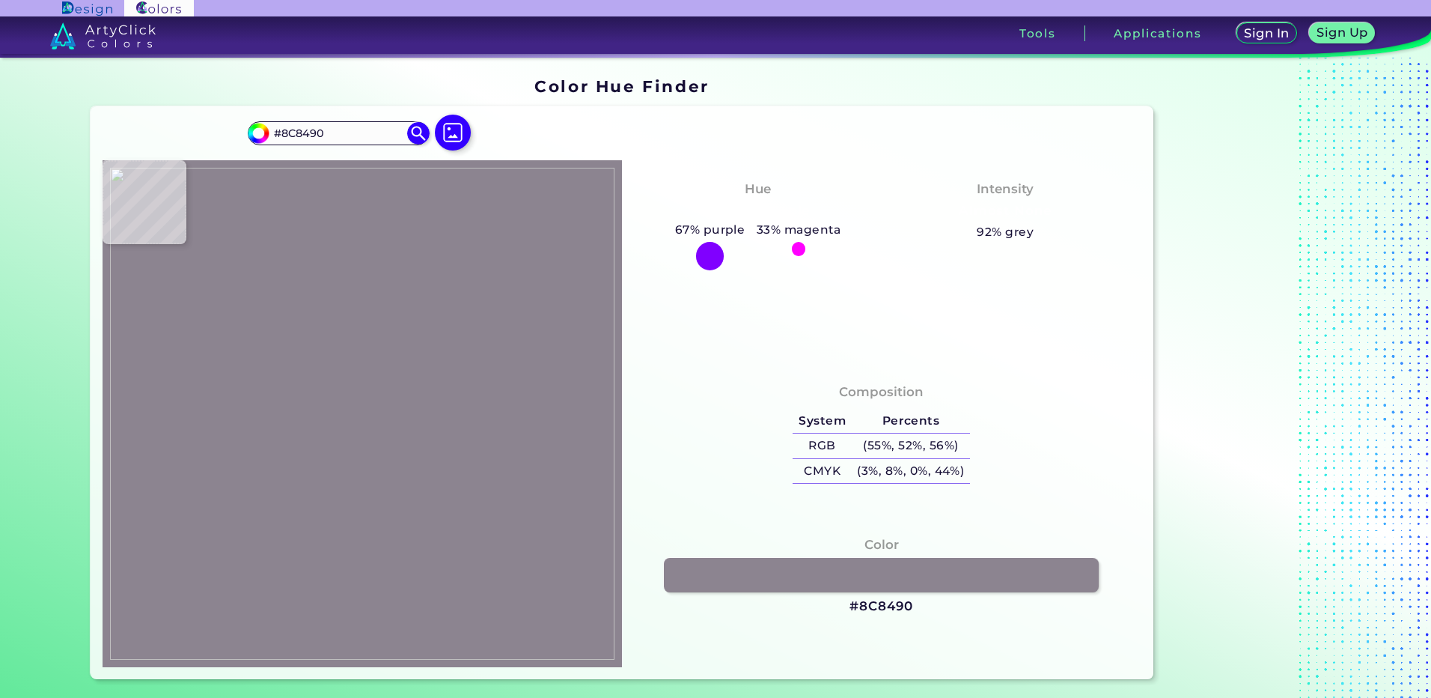
type input "#716d76"
type input "#716D76"
type input "#bcb7bd"
type input "#BCB7BD"
type input "#c2bec5"
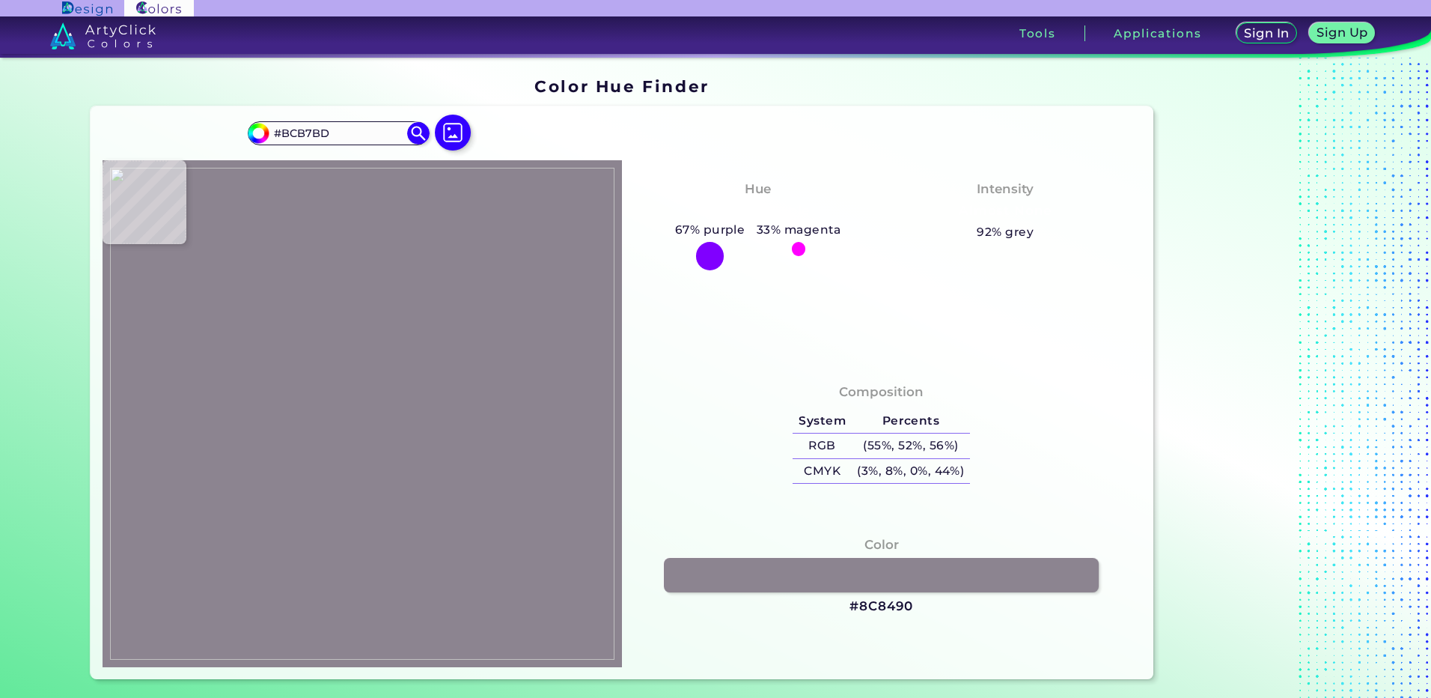
type input "#C2BEC5"
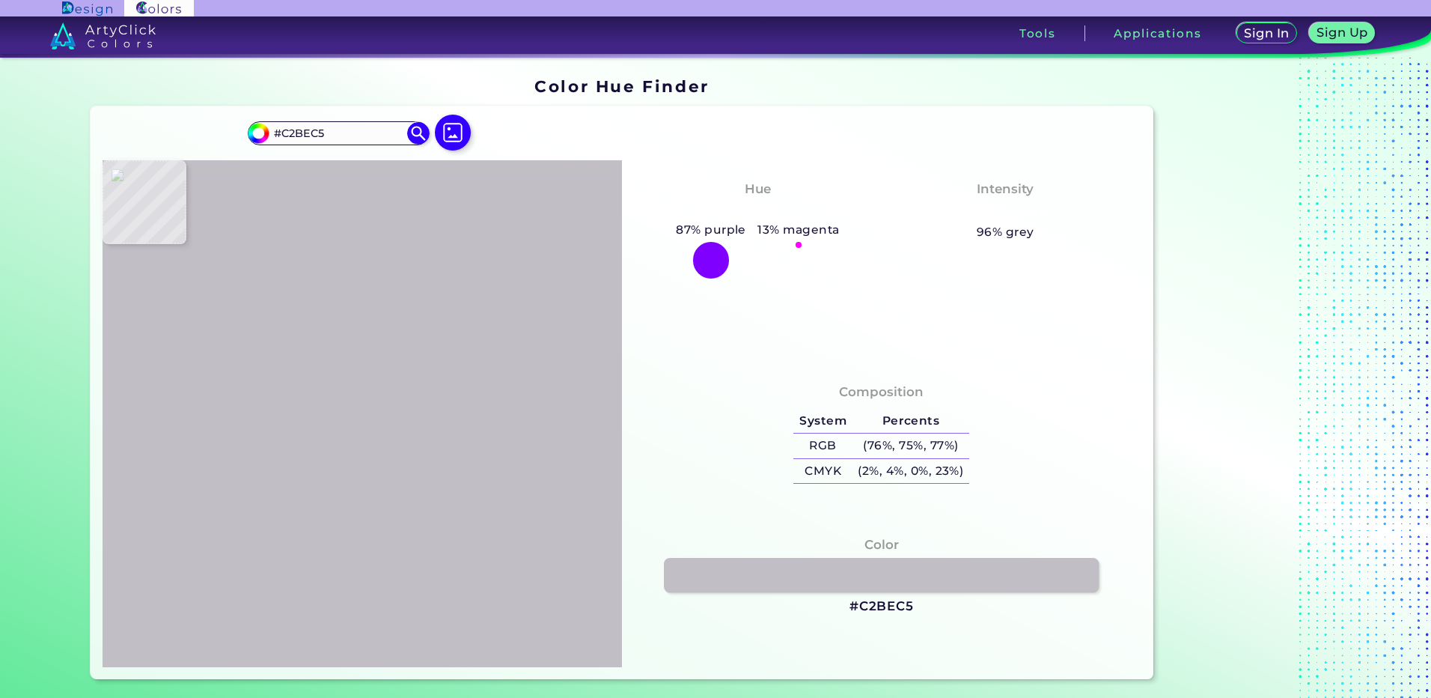
type input "#c0bec3"
type input "#C0BEC3"
click at [320, 310] on img at bounding box center [362, 414] width 504 height 492
click at [880, 603] on h3 "#C0BEC3" at bounding box center [881, 606] width 65 height 18
click at [320, 301] on img at bounding box center [362, 414] width 504 height 492
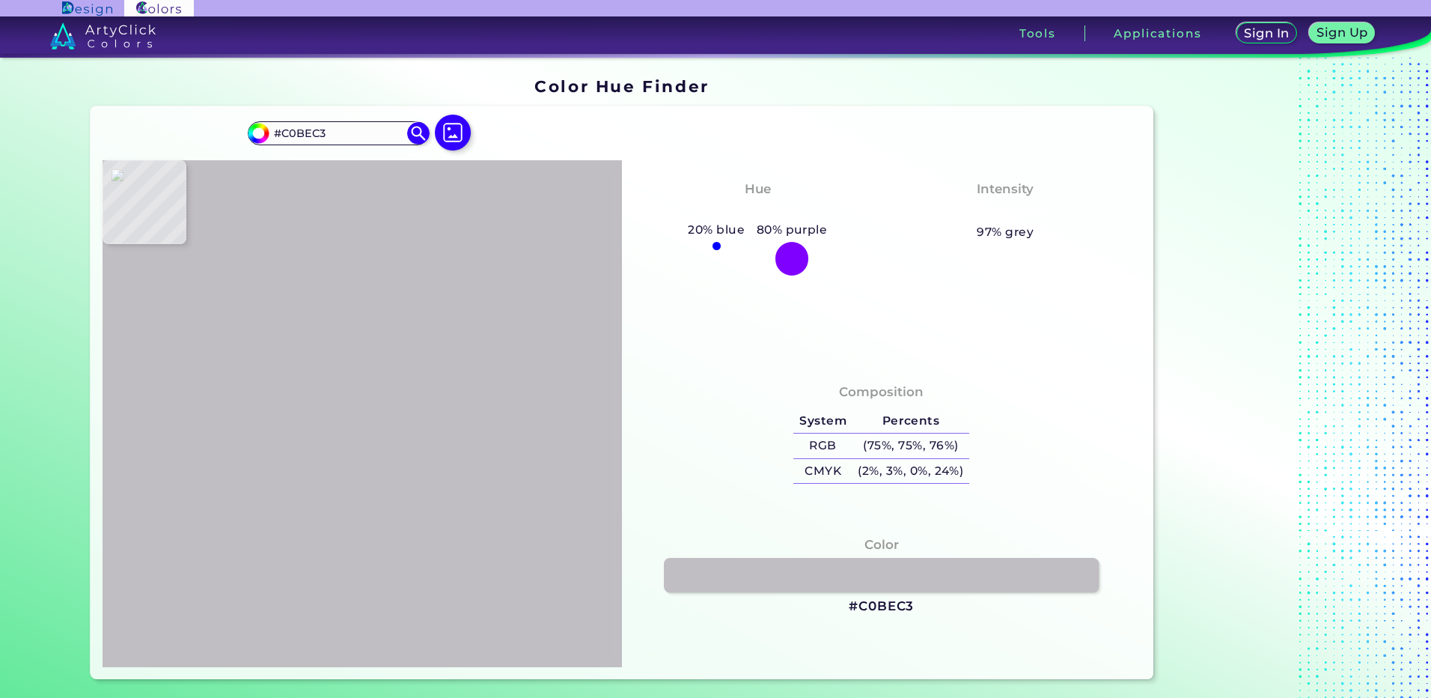
type input "#b7b1d9"
type input "#B7B1D9"
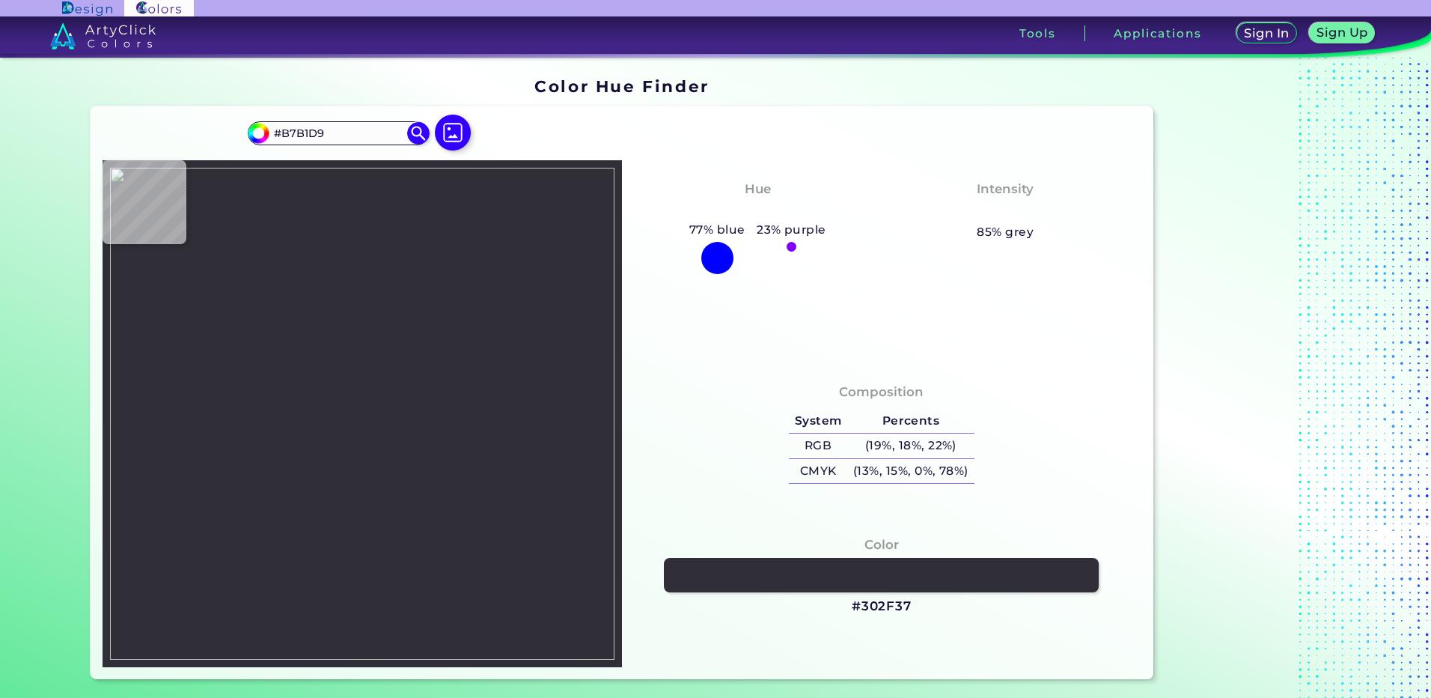
type input "#302f37"
type input "#302F37"
type input "#807a82"
type input "#807A82"
type input "#6a686b"
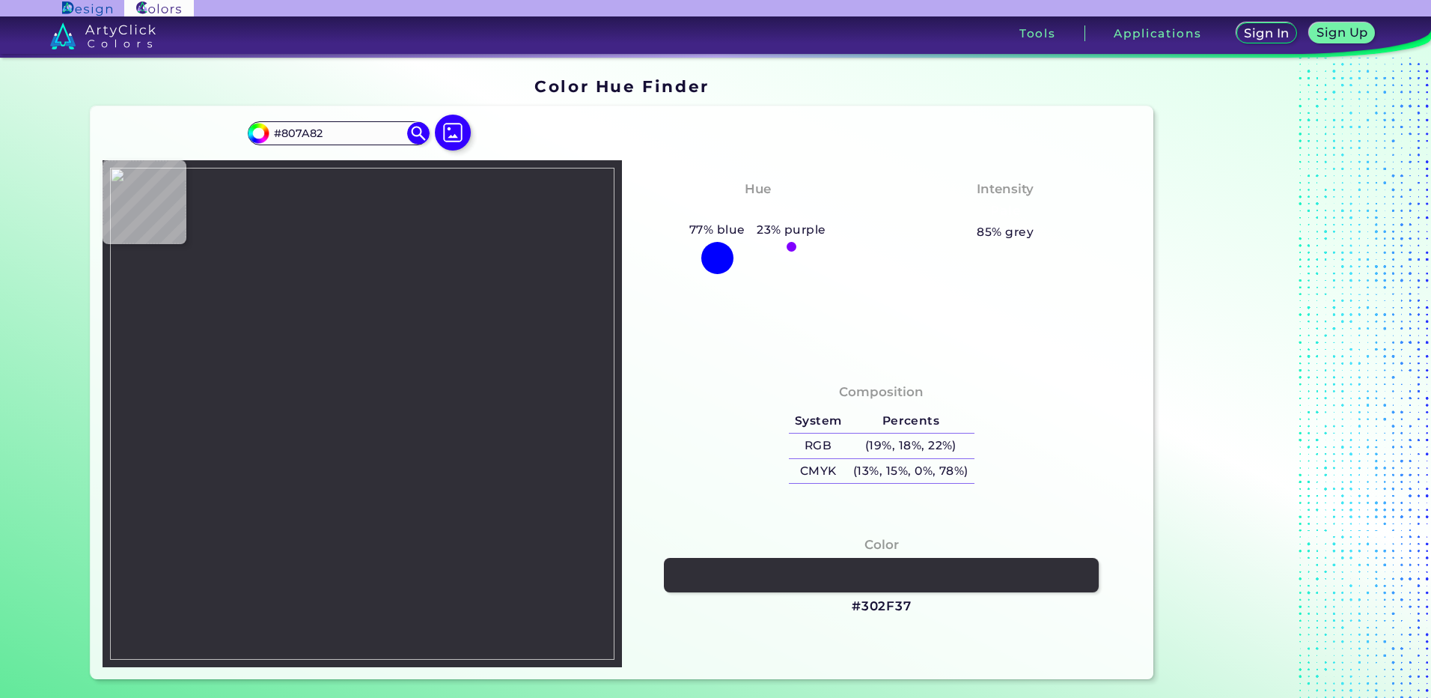
type input "#6A686B"
type input "#616164"
type input "#535153"
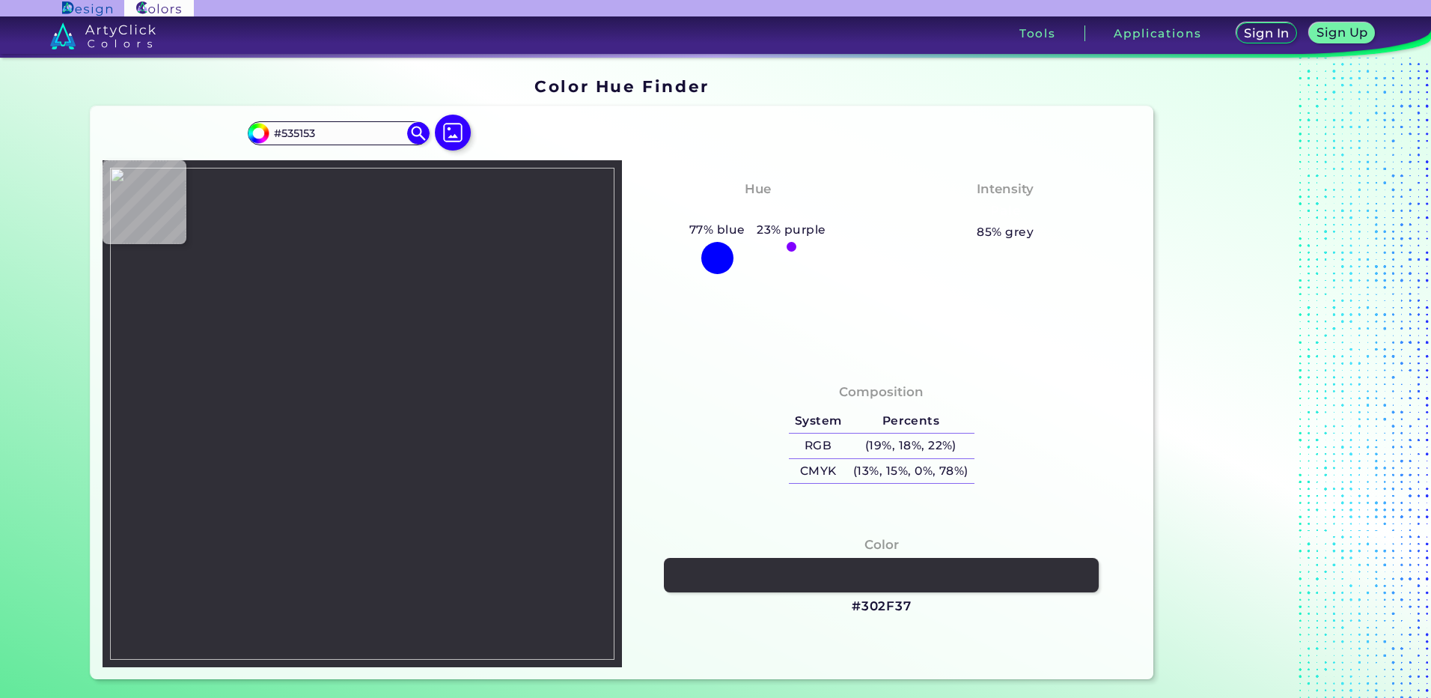
type input "#383542"
type input "#4d4c4e"
type input "#4D4C4E"
type input "#4f4c51"
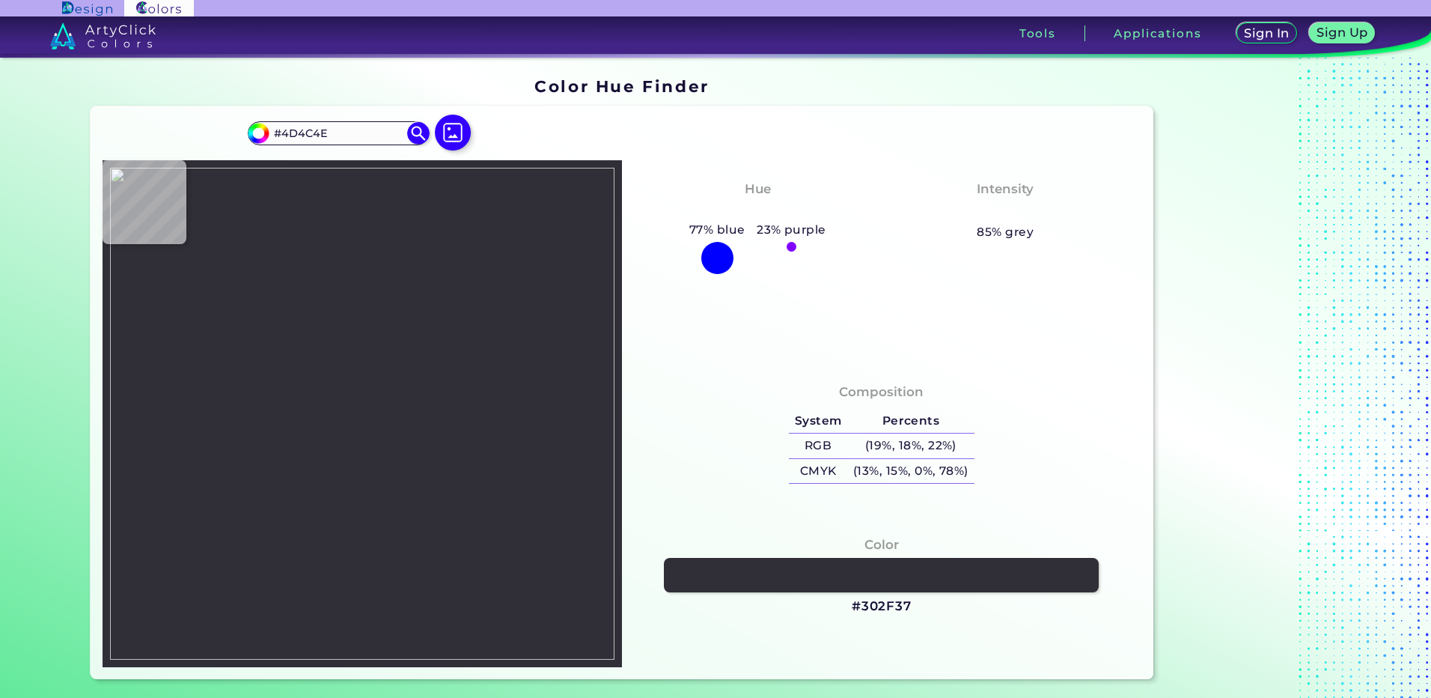
type input "#4F4C51"
type input "#928e97"
type input "#928E97"
type input "#434146"
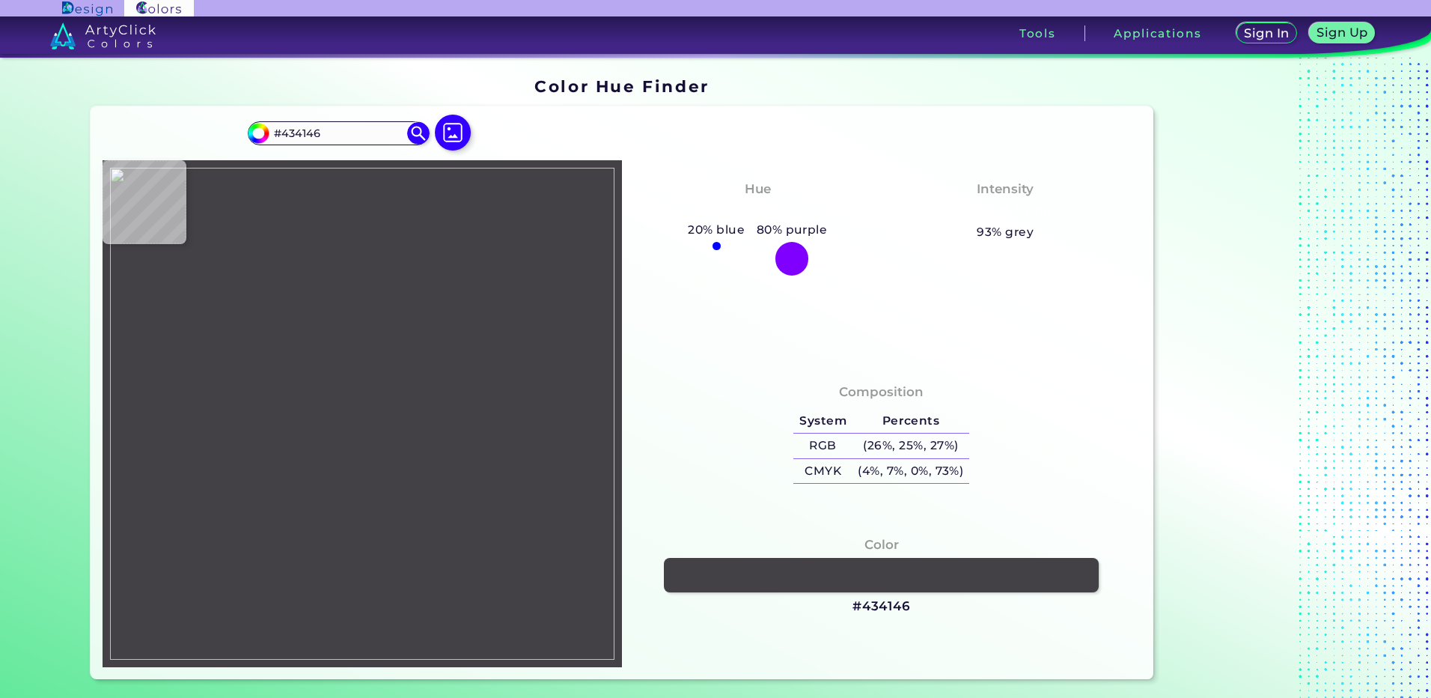
type input "#464447"
type input "#484549"
type input "#4b494b"
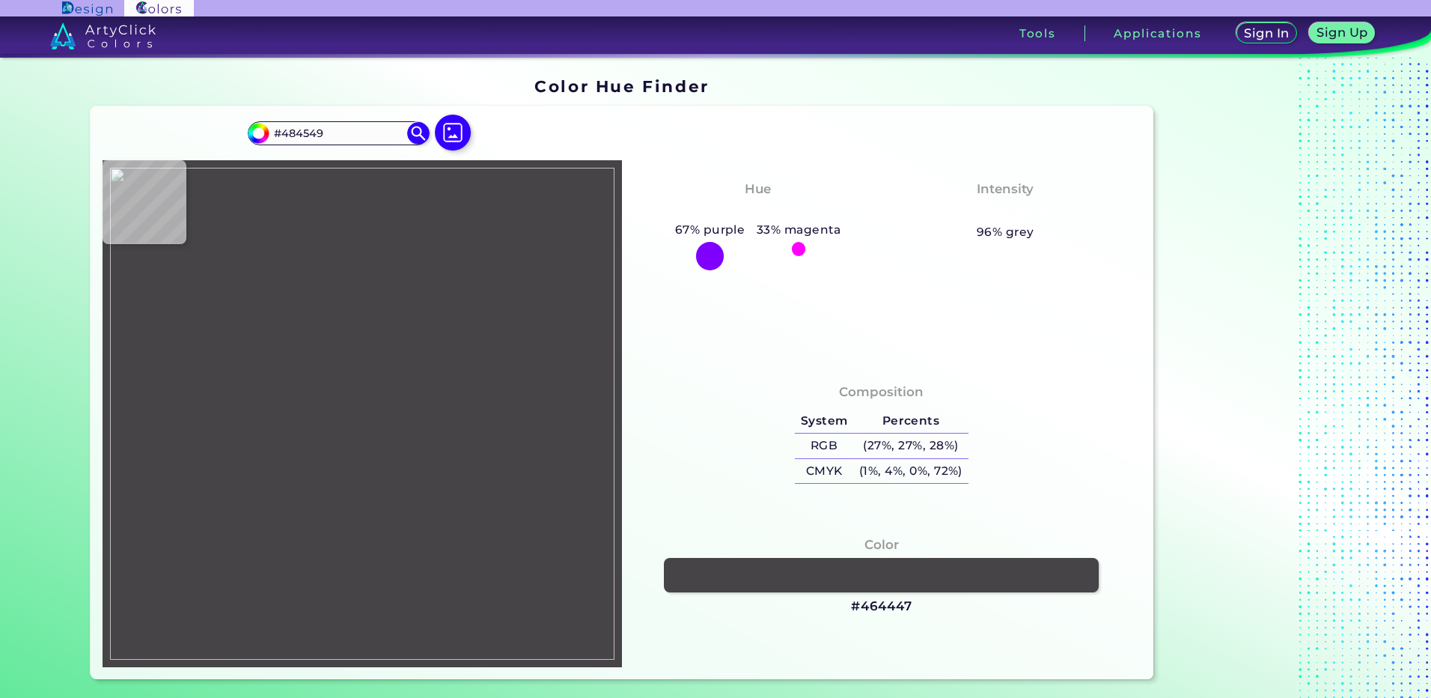
type input "#4B494B"
type input "#575357"
type input "#575458"
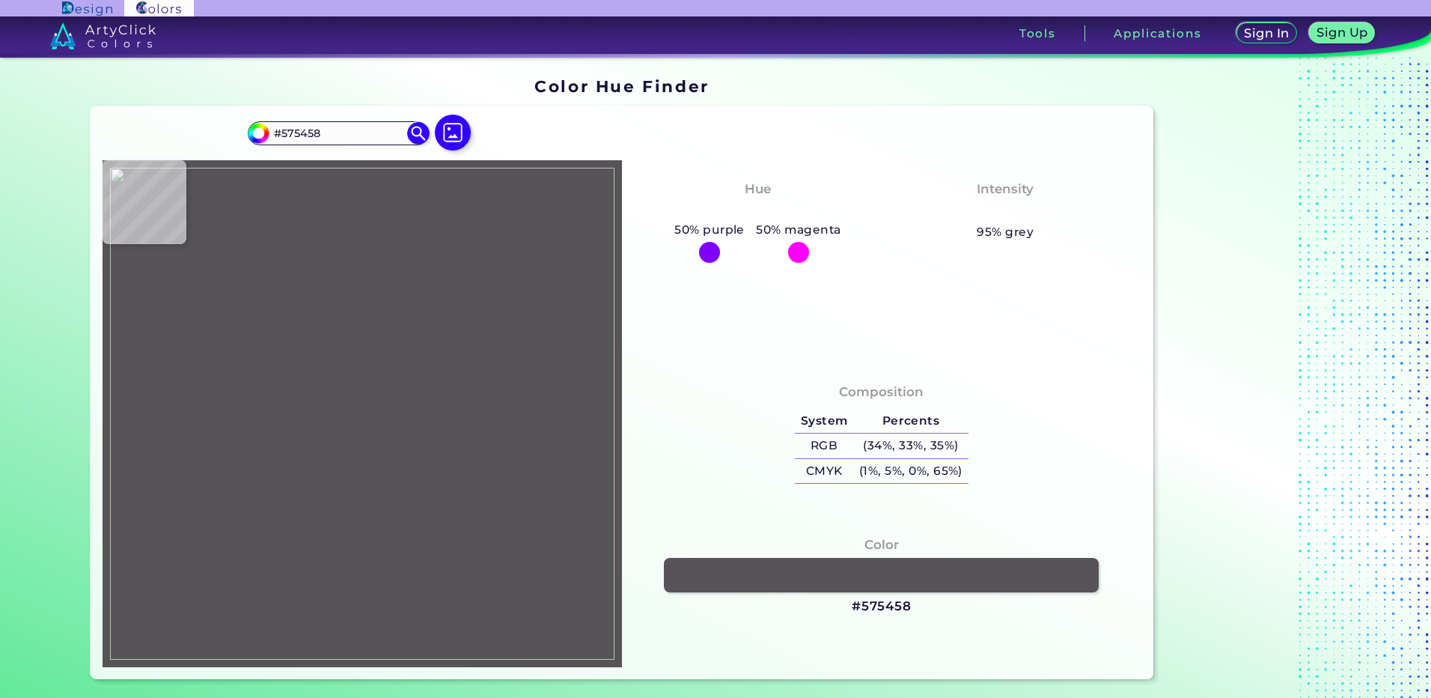
type input "#88848a"
type input "#88848A"
type input "#7a737c"
type input "#7A737C"
type input "#8c8490"
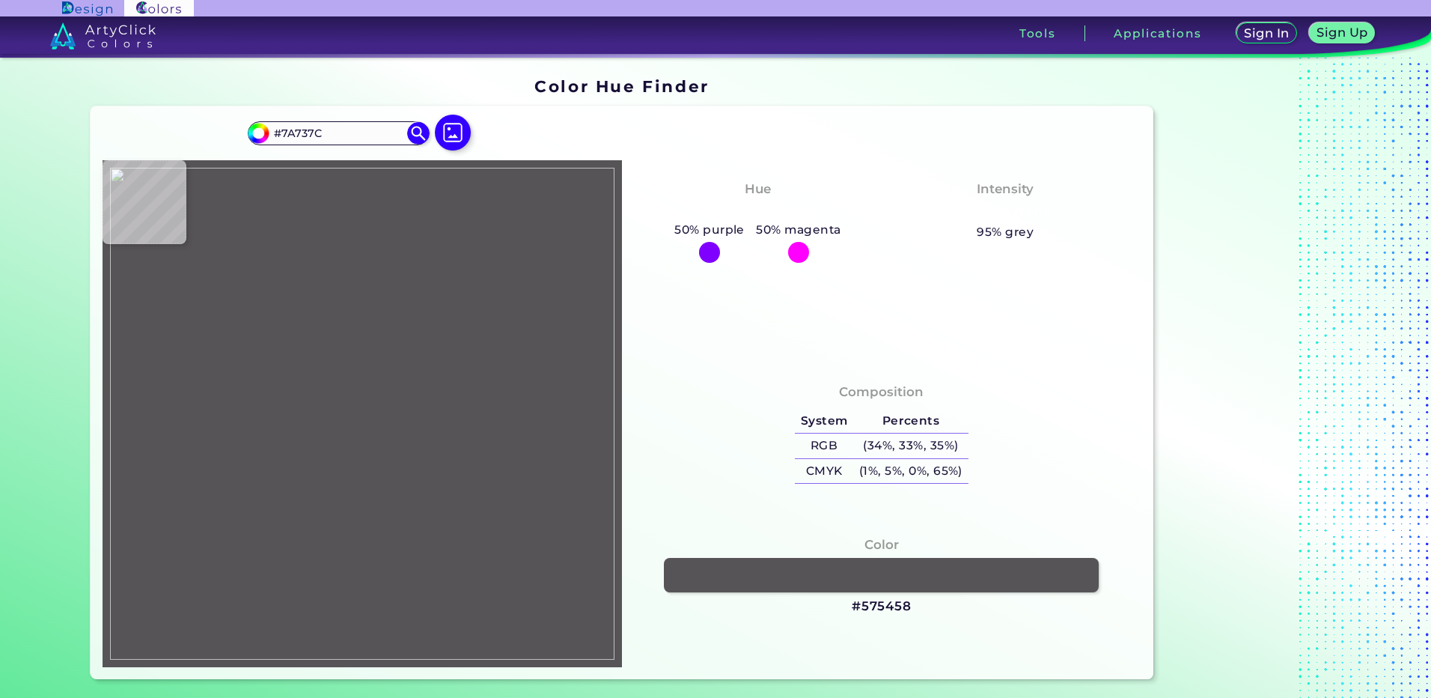
type input "#8C8490"
type input "#575559"
type input "#68686b"
type input "#68686B"
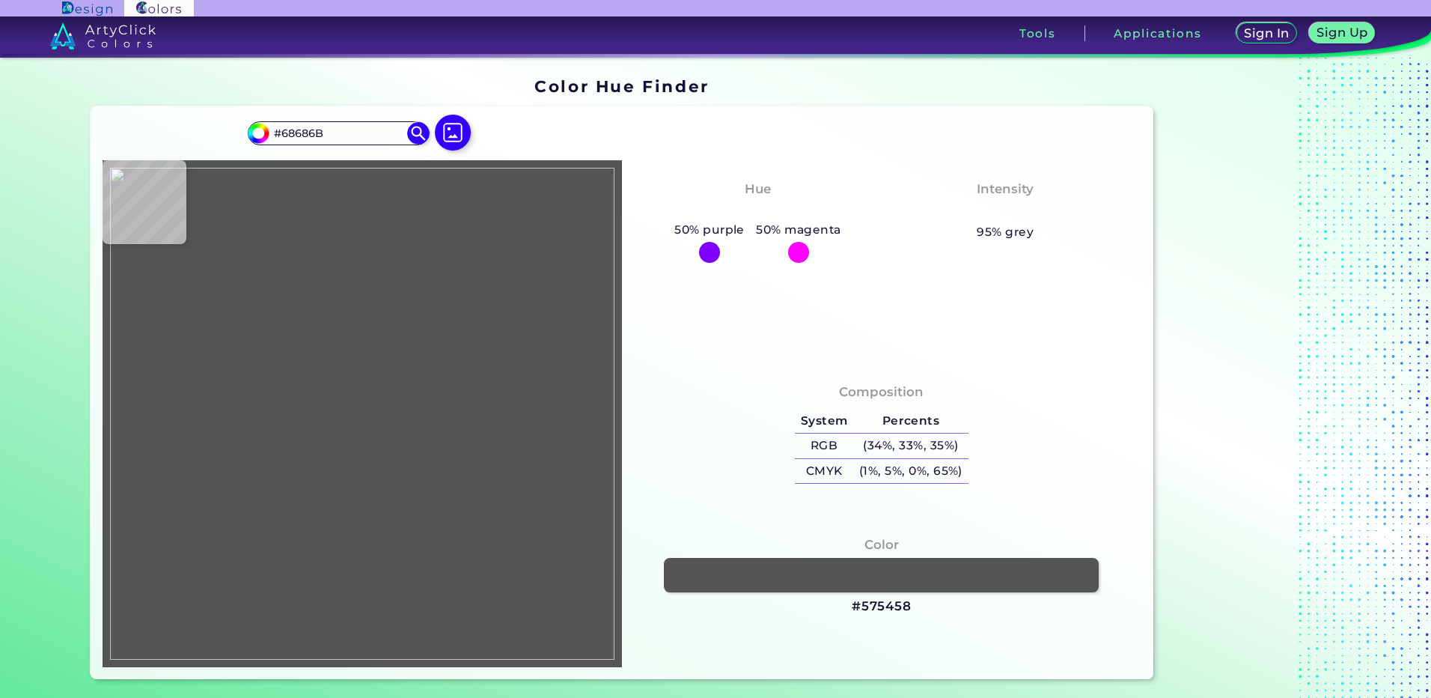
type input "#565558"
type input "#3c3c3f"
type input "#3C3C3F"
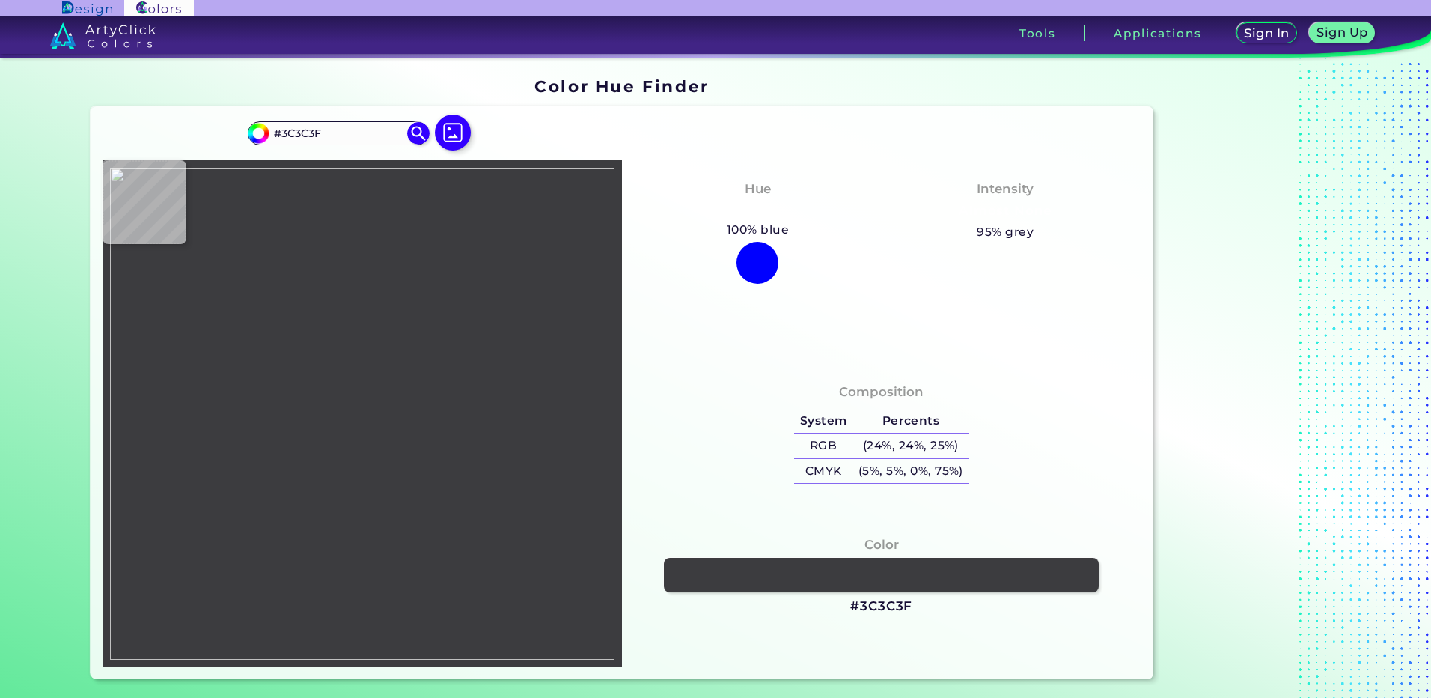
type input "#333436"
type input "#565558"
type input "#575659"
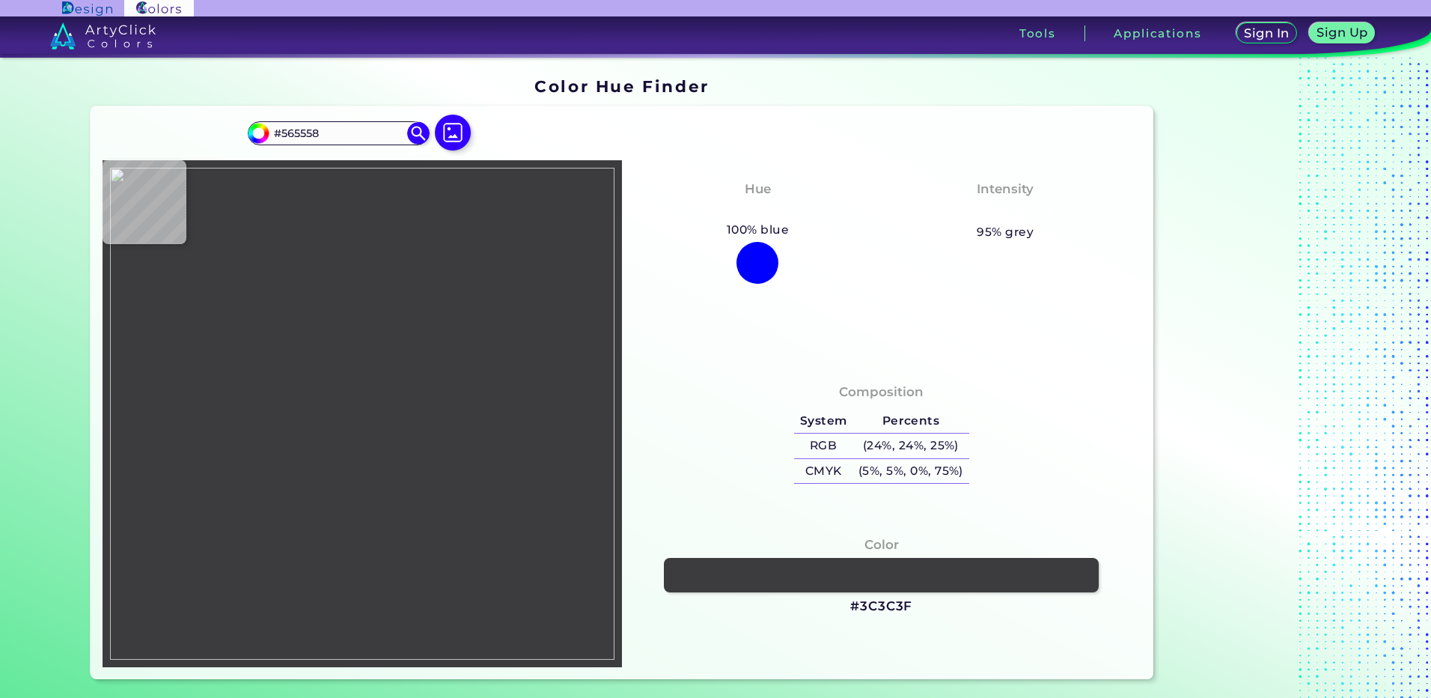
type input "#575659"
type input "#514f51"
type input "#514F51"
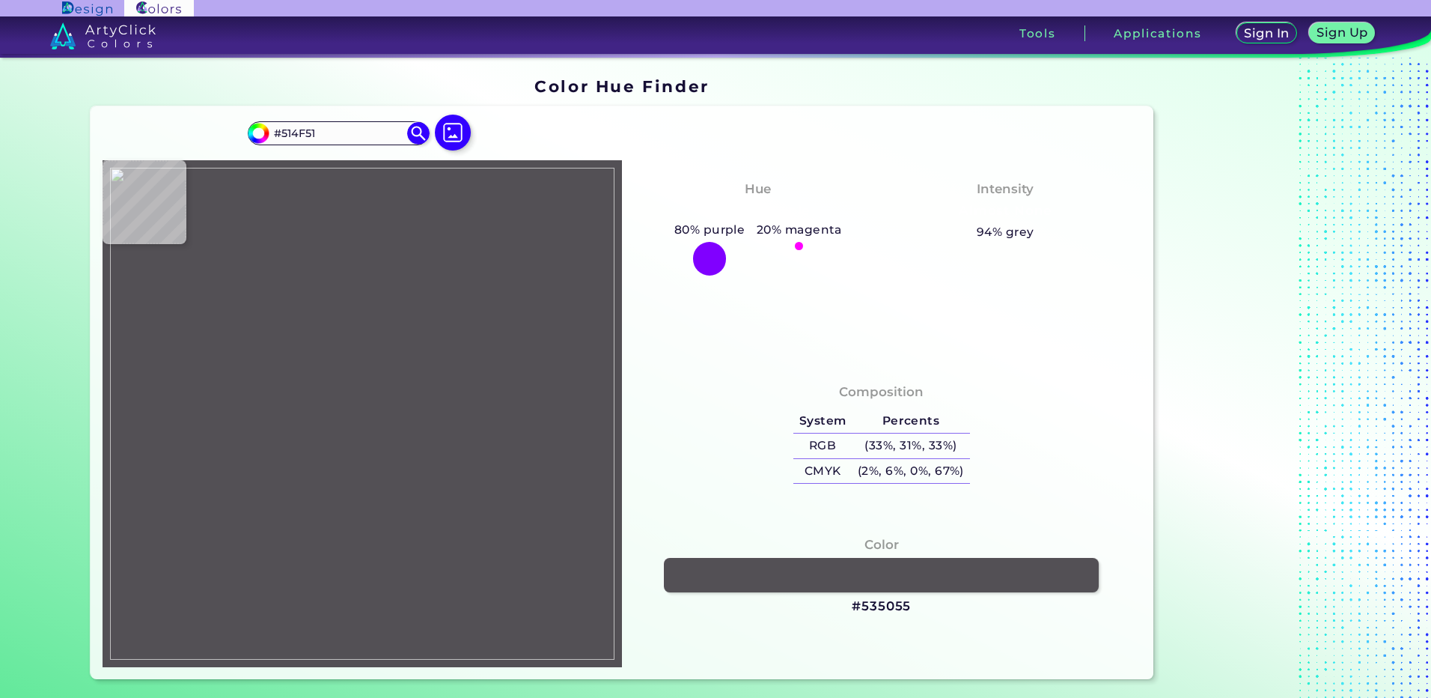
type input "#535055"
type input "#565559"
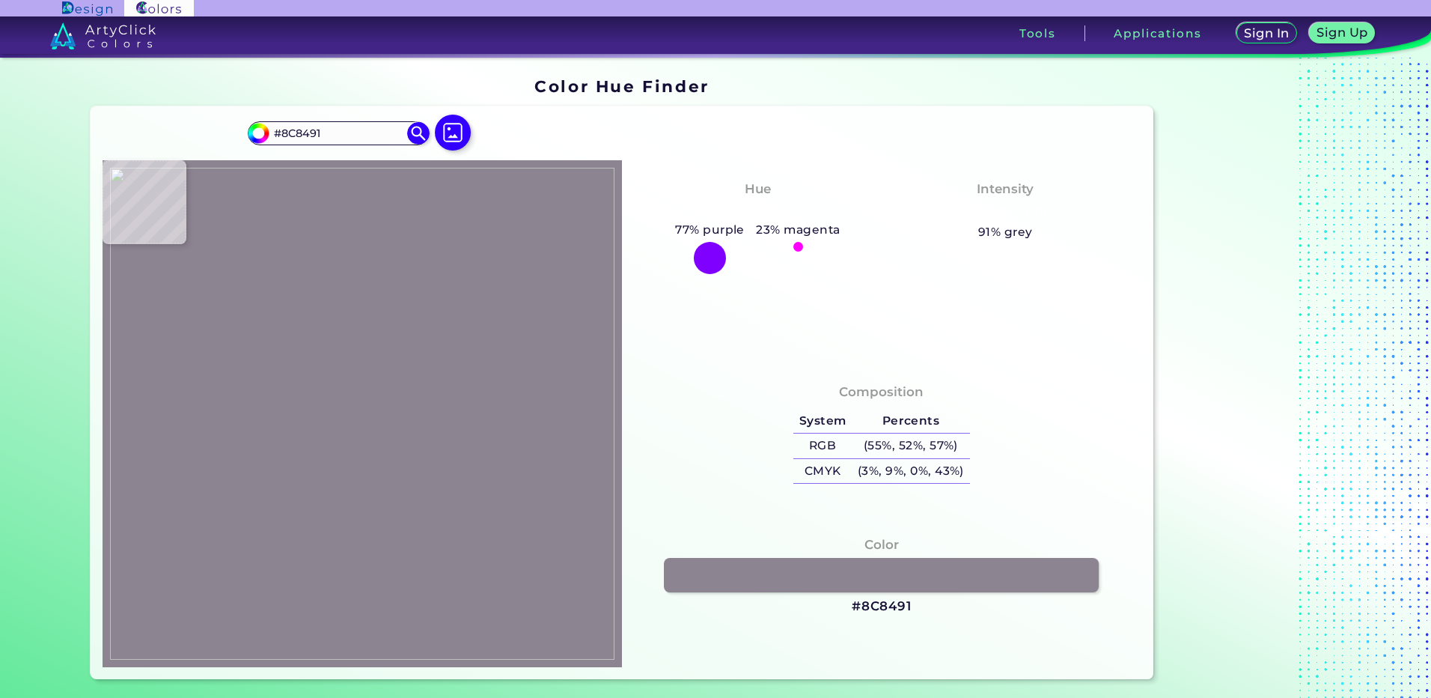
click at [317, 308] on img at bounding box center [362, 414] width 504 height 492
click at [883, 606] on h3 "#8C8491" at bounding box center [882, 606] width 60 height 18
click at [448, 140] on img at bounding box center [452, 132] width 43 height 43
click at [0, 0] on input "file" at bounding box center [0, 0] width 0 height 0
click at [447, 132] on img at bounding box center [452, 132] width 43 height 43
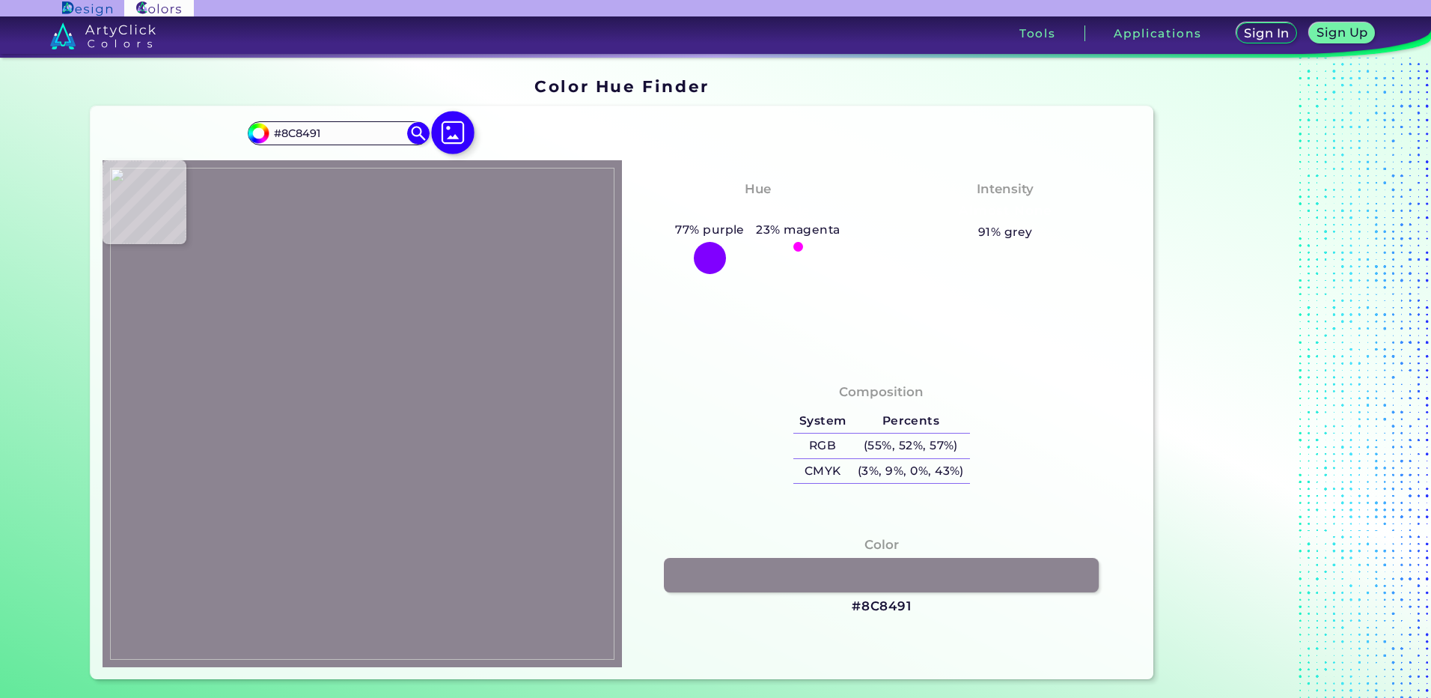
click at [0, 0] on input "file" at bounding box center [0, 0] width 0 height 0
click at [340, 430] on img at bounding box center [362, 414] width 504 height 492
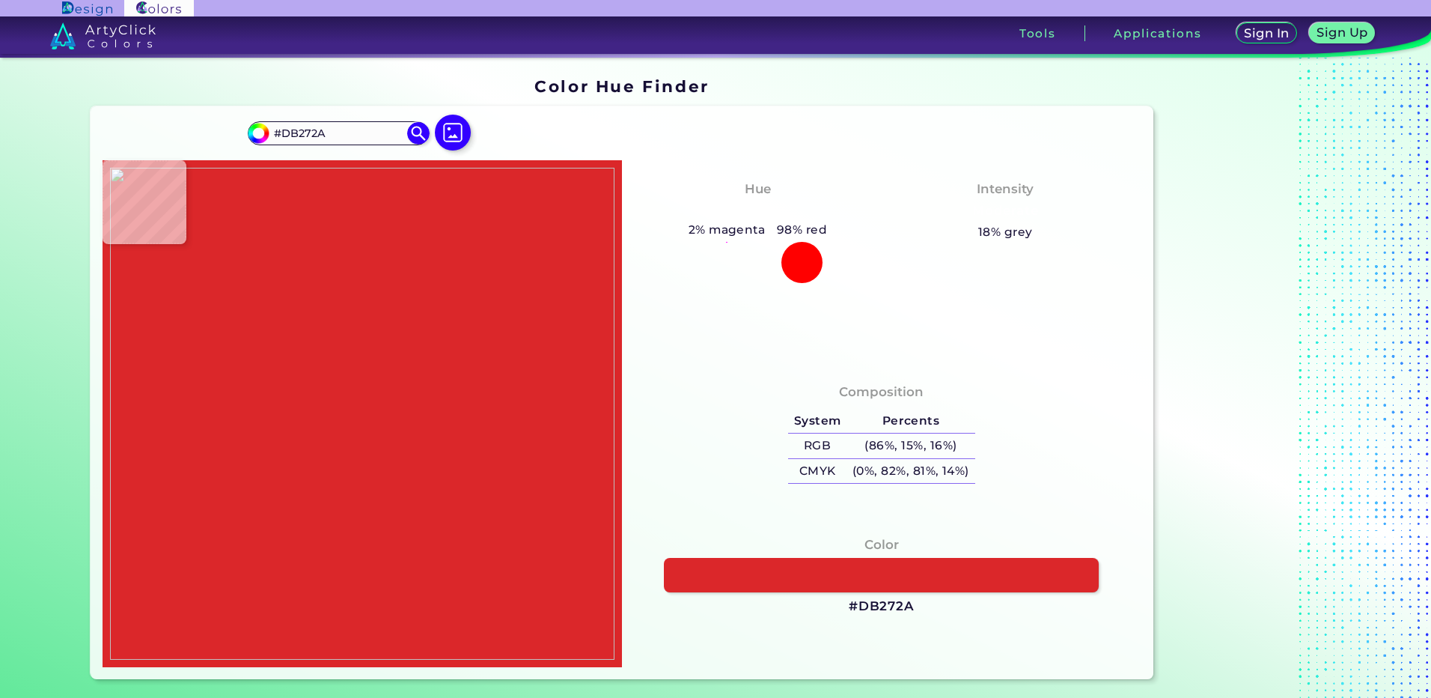
click at [344, 430] on img at bounding box center [362, 414] width 504 height 492
drag, startPoint x: 889, startPoint y: 602, endPoint x: 845, endPoint y: 549, distance: 68.5
click at [889, 602] on h3 "#DB272A" at bounding box center [882, 606] width 66 height 18
click at [340, 427] on img at bounding box center [362, 414] width 504 height 492
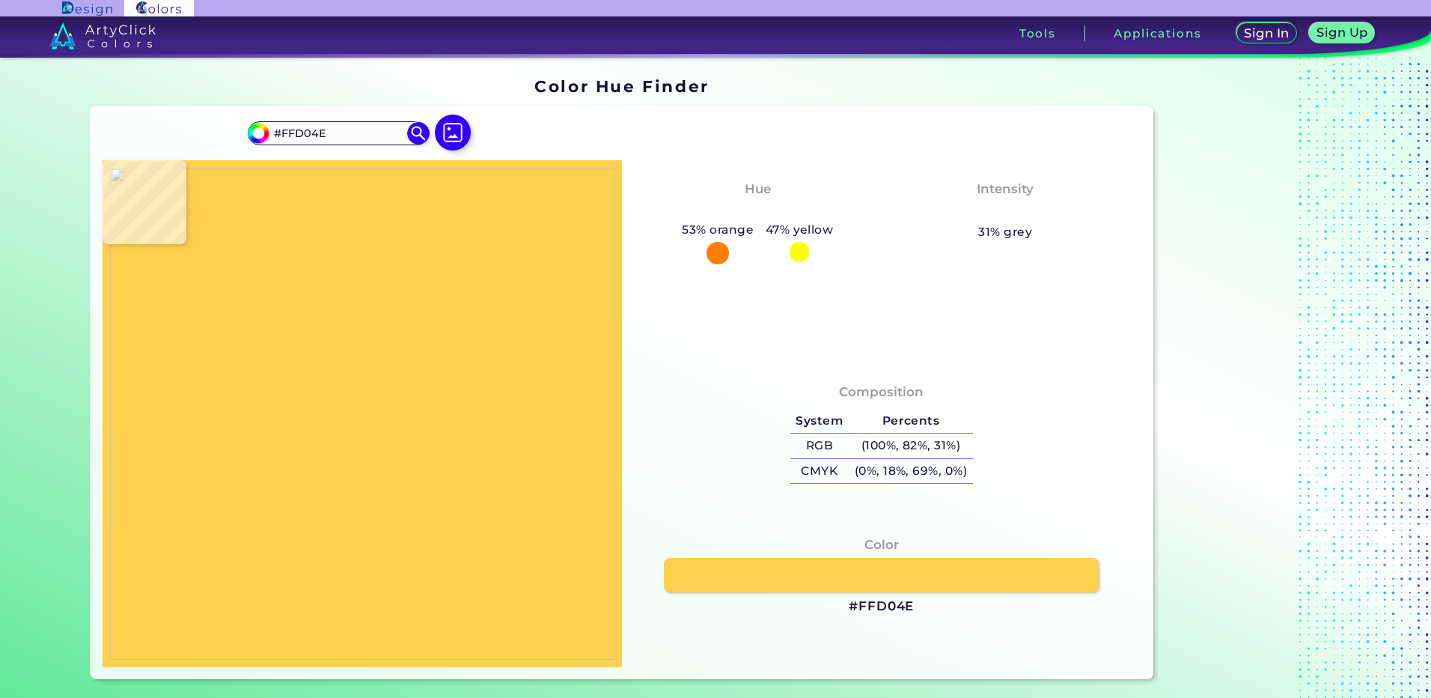
click at [342, 431] on img at bounding box center [362, 414] width 504 height 492
click at [877, 611] on h3 "#FFD04E" at bounding box center [881, 606] width 65 height 18
click at [341, 421] on img at bounding box center [362, 414] width 504 height 492
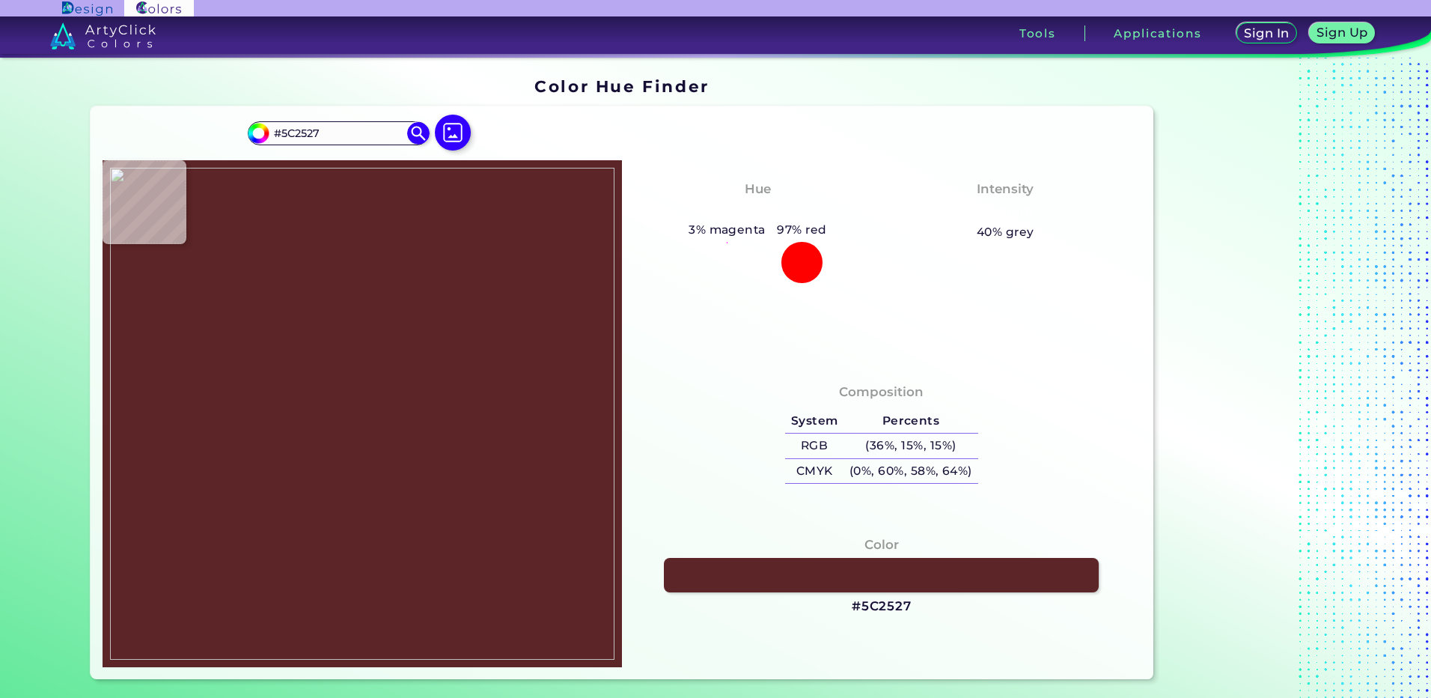
click at [343, 434] on img at bounding box center [362, 414] width 504 height 492
click at [863, 603] on h3 "#5C2527" at bounding box center [882, 606] width 60 height 18
click at [359, 440] on img at bounding box center [362, 414] width 504 height 492
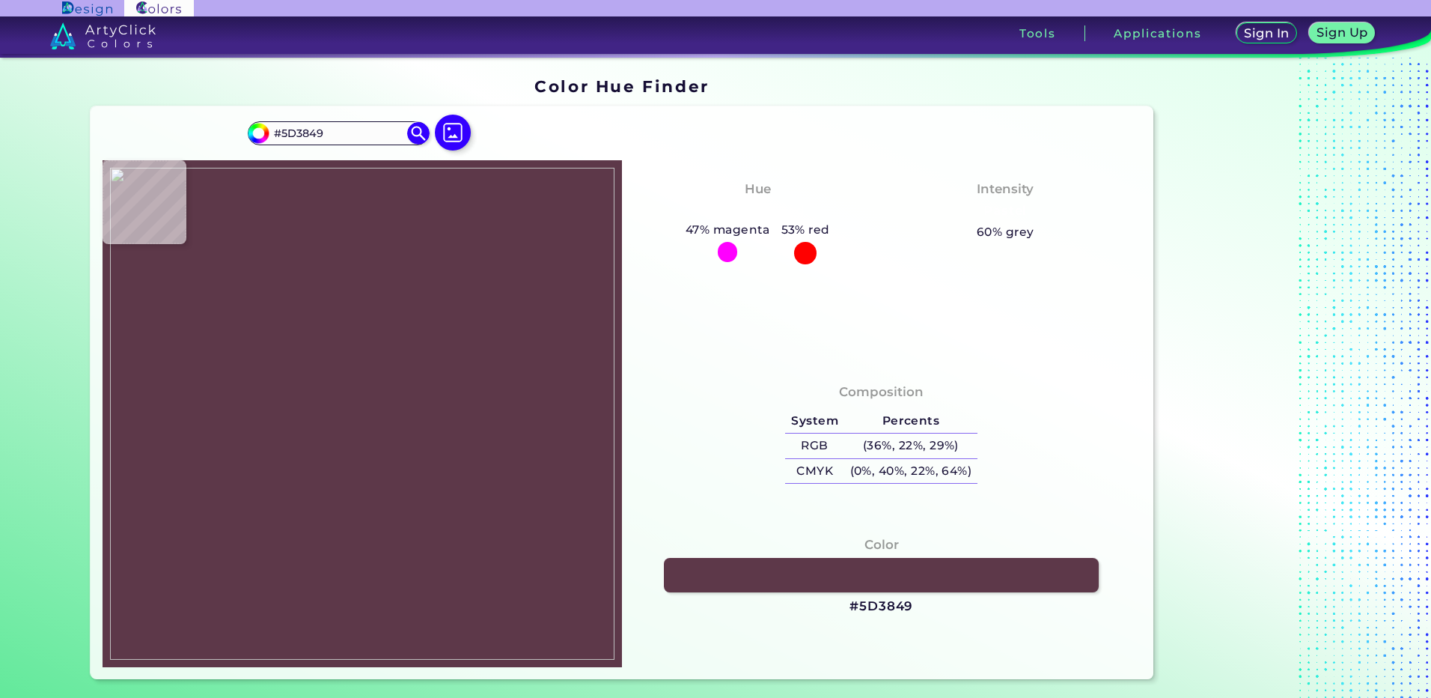
click at [354, 420] on img at bounding box center [362, 414] width 504 height 492
click at [877, 600] on h3 "#5D3849" at bounding box center [881, 606] width 64 height 18
click at [397, 489] on img at bounding box center [362, 414] width 504 height 492
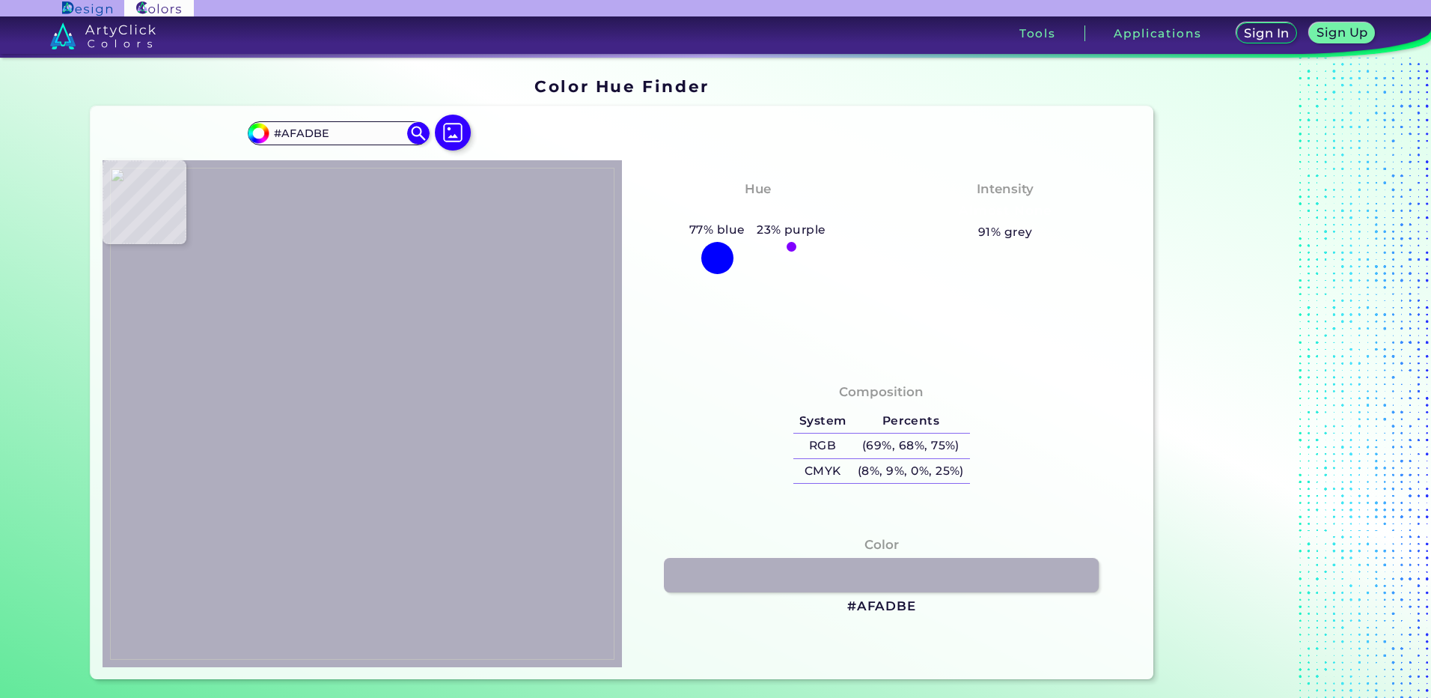
click at [366, 519] on img at bounding box center [362, 414] width 504 height 492
click at [884, 611] on h3 "#AFADBE" at bounding box center [881, 606] width 69 height 18
click at [390, 443] on img at bounding box center [362, 414] width 504 height 492
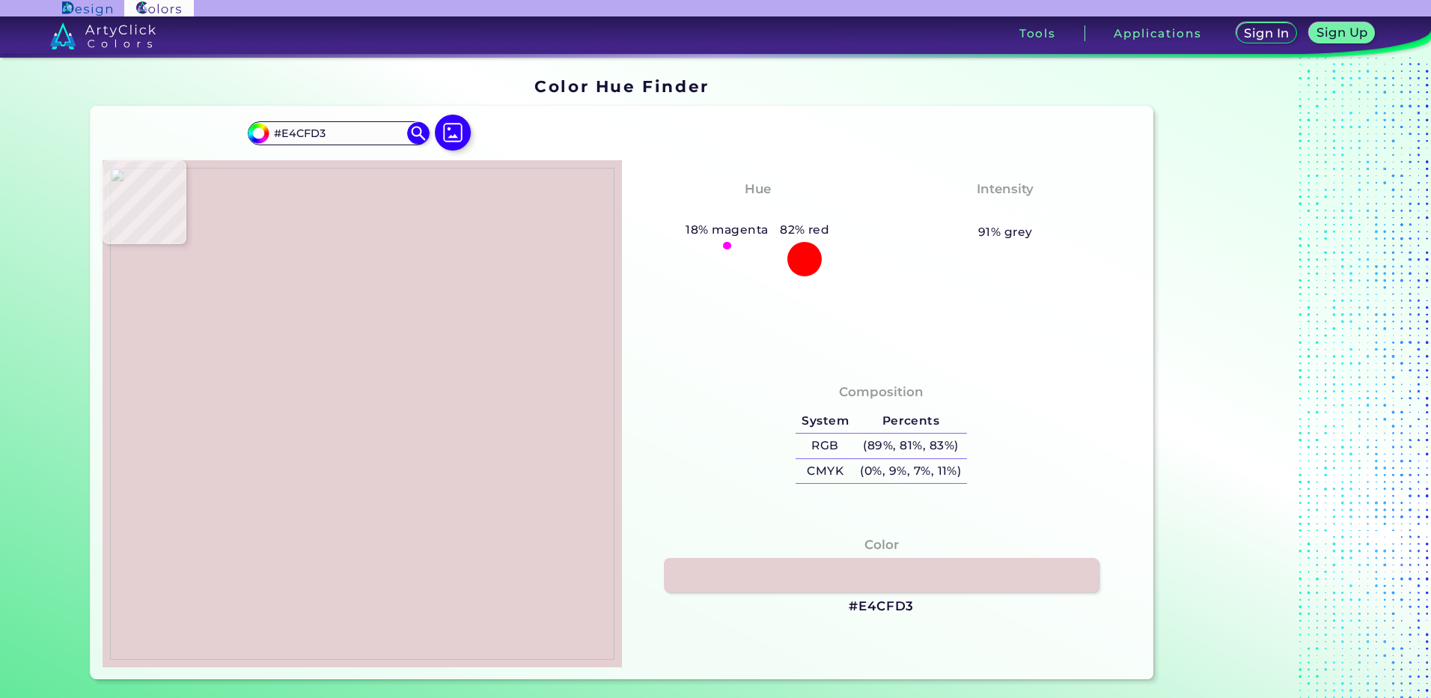
click at [373, 444] on img at bounding box center [362, 414] width 504 height 492
click at [882, 603] on h3 "#E4CFD3" at bounding box center [881, 606] width 65 height 18
click at [375, 470] on img at bounding box center [362, 414] width 504 height 492
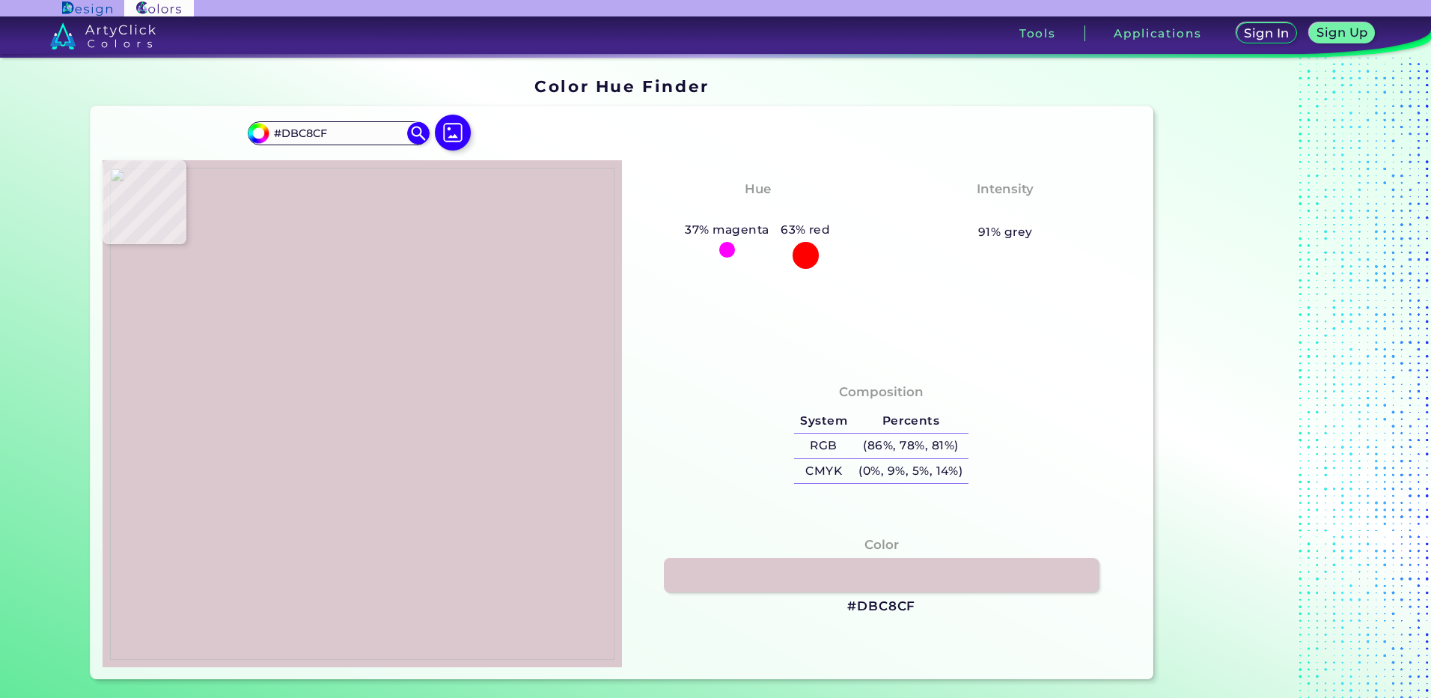
click at [369, 478] on img at bounding box center [362, 414] width 504 height 492
drag, startPoint x: 879, startPoint y: 605, endPoint x: 551, endPoint y: 341, distance: 421.5
click at [878, 605] on h3 "#DBC8CF" at bounding box center [881, 606] width 68 height 18
click at [366, 463] on img at bounding box center [362, 414] width 504 height 492
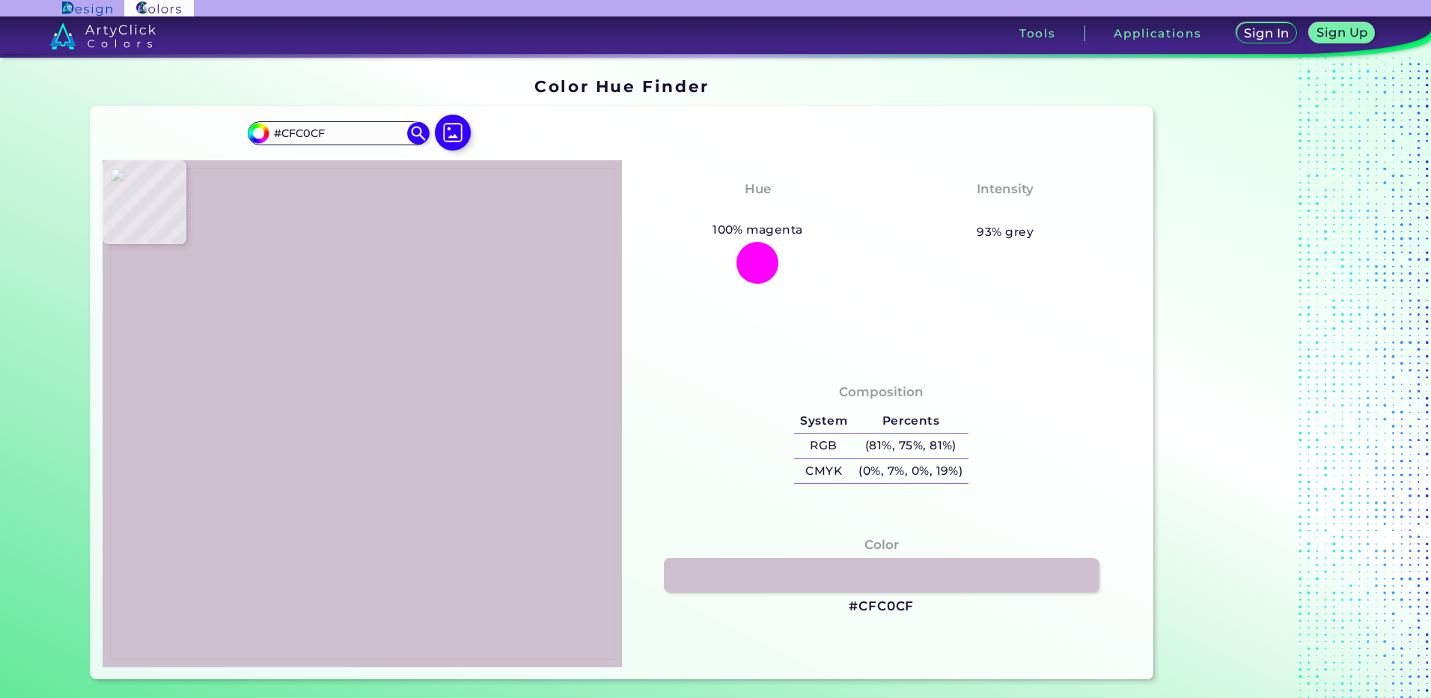
click at [369, 485] on img at bounding box center [362, 414] width 504 height 492
click at [882, 609] on h3 "#CFC0CF" at bounding box center [881, 606] width 65 height 18
click at [372, 454] on img at bounding box center [362, 414] width 504 height 492
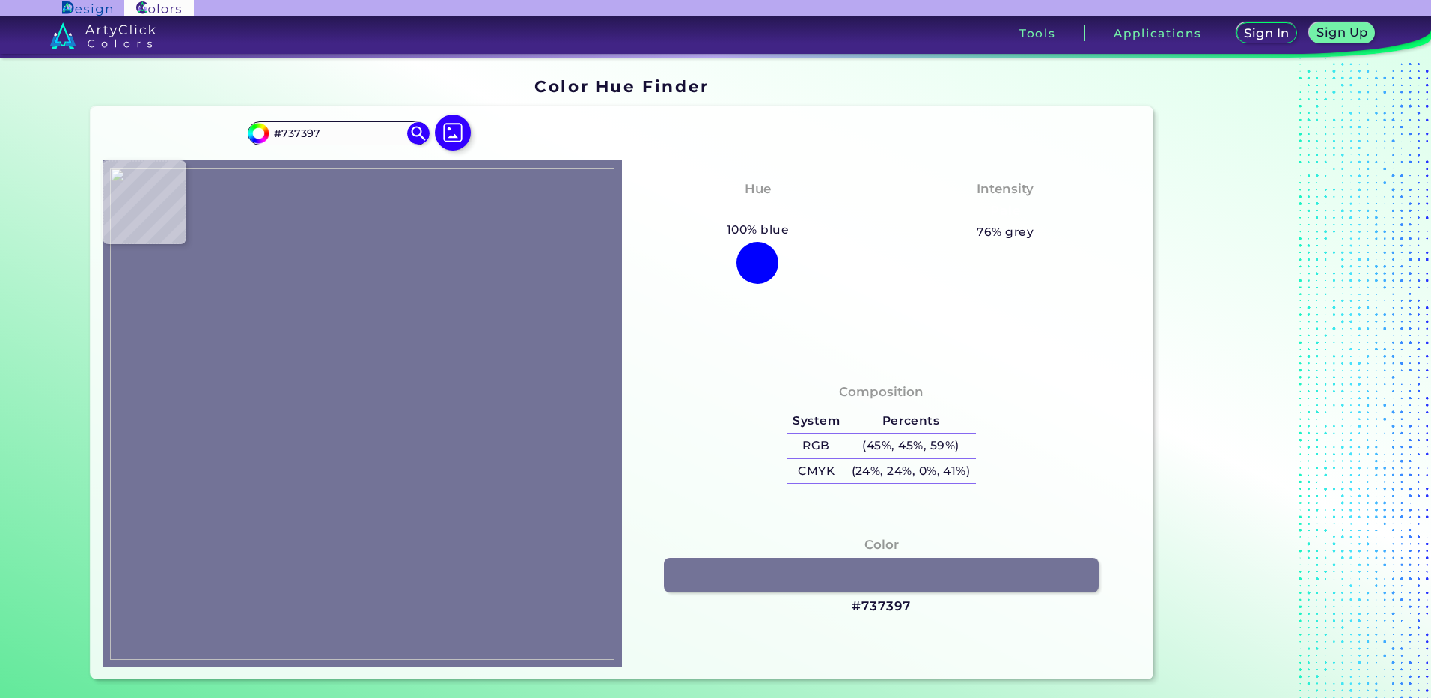
click at [370, 516] on img at bounding box center [362, 414] width 504 height 492
click at [867, 609] on h3 "#737397" at bounding box center [881, 606] width 59 height 18
click at [397, 519] on img at bounding box center [362, 414] width 504 height 492
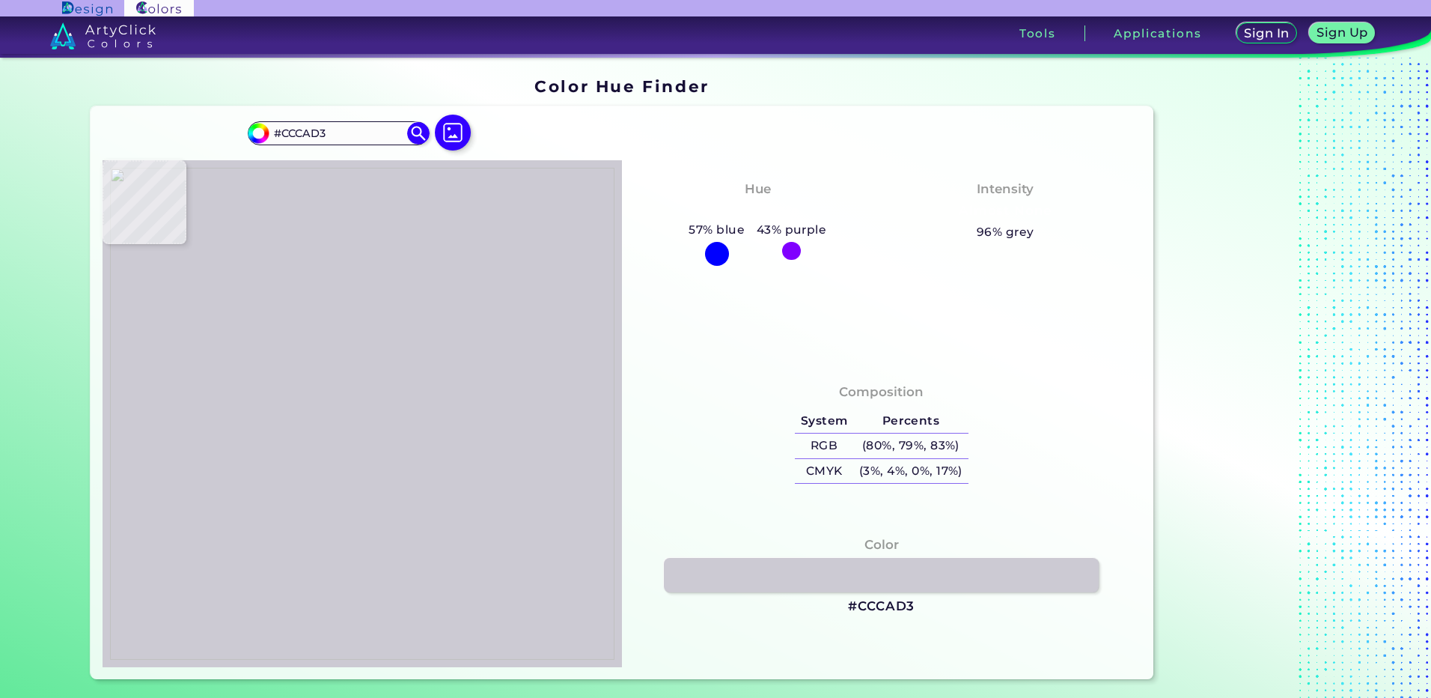
click at [362, 534] on img at bounding box center [362, 414] width 504 height 492
click at [873, 607] on h3 "#CCCAD3" at bounding box center [881, 606] width 67 height 18
click at [339, 515] on img at bounding box center [362, 414] width 504 height 492
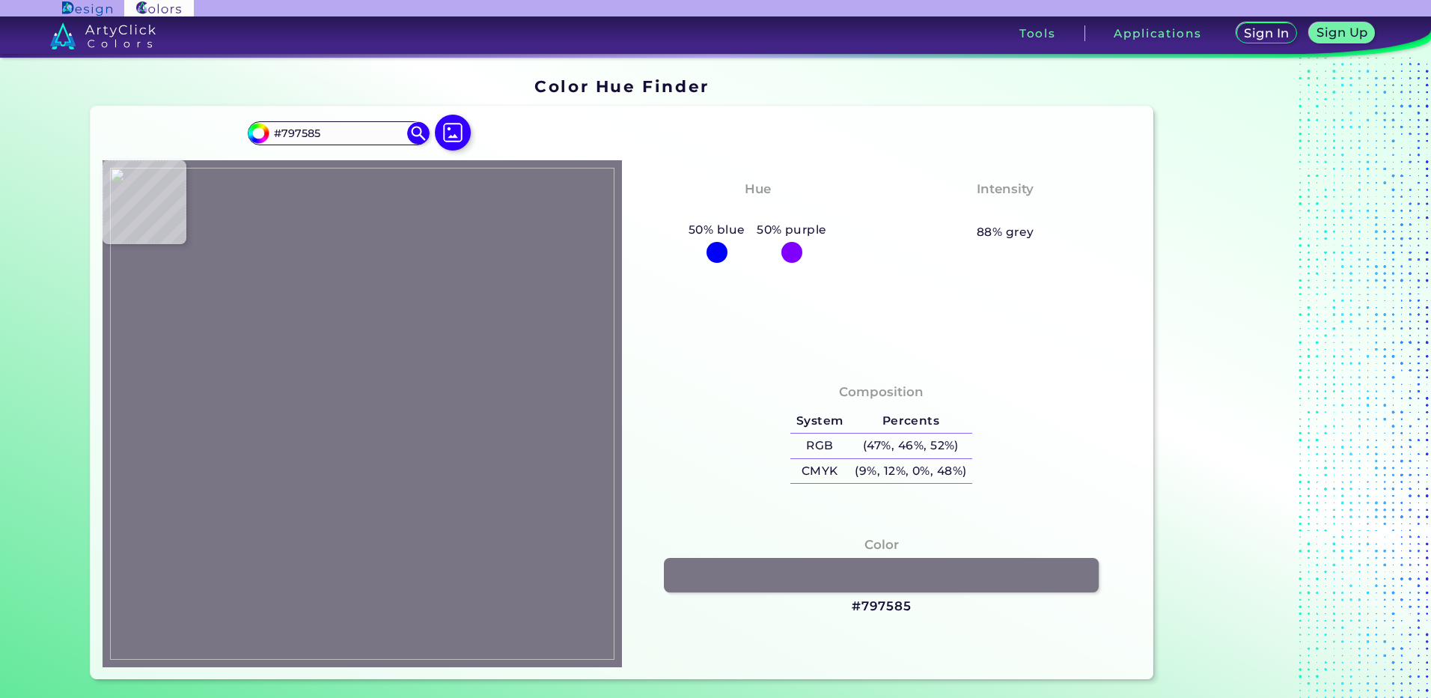
click at [341, 524] on img at bounding box center [362, 414] width 504 height 492
click at [871, 607] on h3 "#797585" at bounding box center [882, 606] width 60 height 18
drag, startPoint x: 375, startPoint y: 534, endPoint x: 359, endPoint y: 531, distance: 16.0
click at [374, 534] on img at bounding box center [362, 414] width 504 height 492
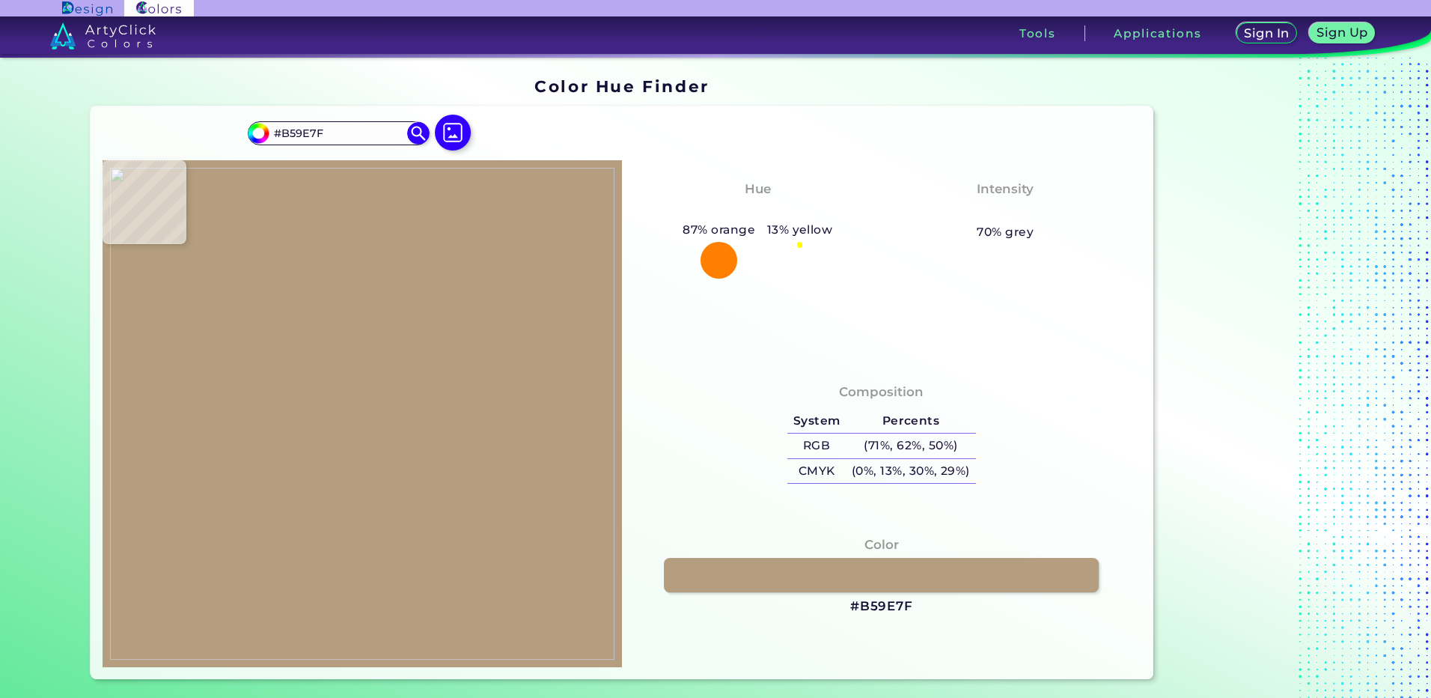
click at [343, 531] on img at bounding box center [362, 414] width 504 height 492
click at [873, 609] on h3 "#B59E7F" at bounding box center [881, 606] width 63 height 18
click at [387, 555] on img at bounding box center [362, 414] width 504 height 492
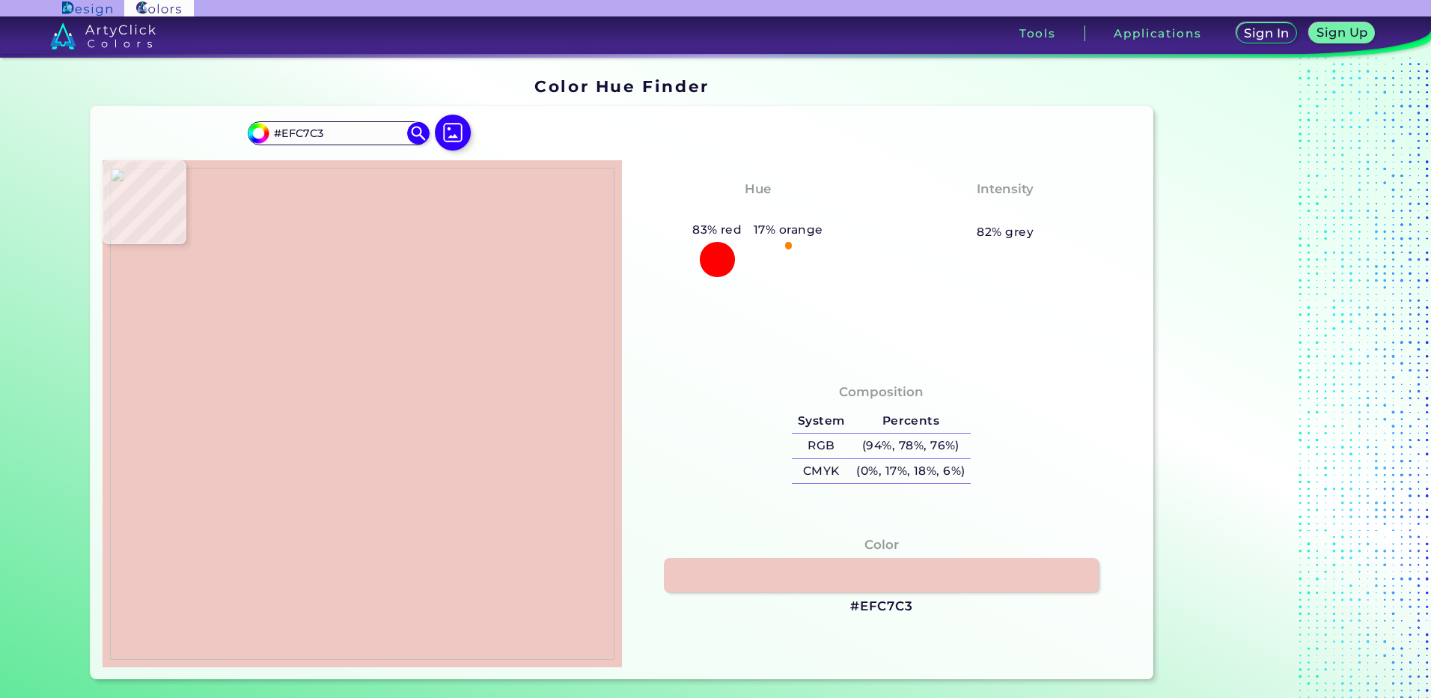
click at [364, 546] on img at bounding box center [362, 414] width 504 height 492
click at [898, 608] on h3 "#EFC7C3" at bounding box center [881, 606] width 63 height 18
click at [380, 539] on img at bounding box center [362, 414] width 504 height 492
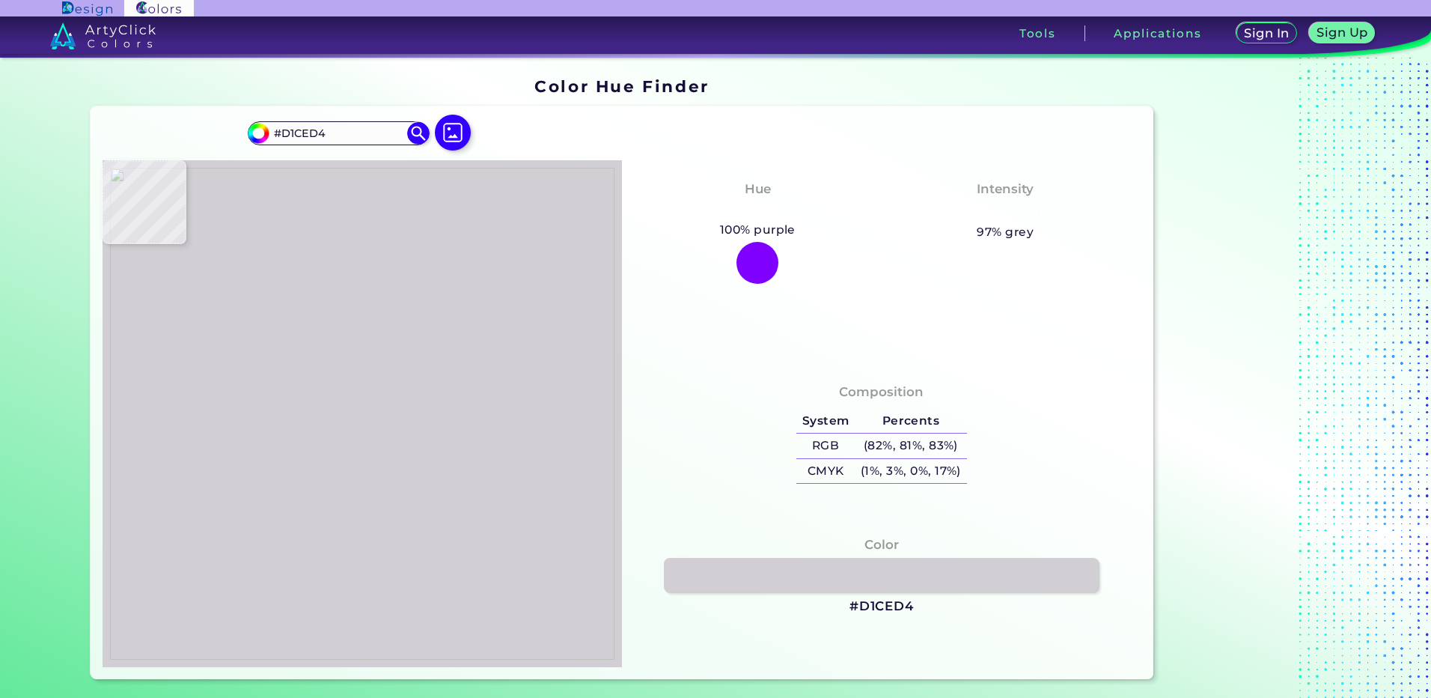
click at [341, 539] on img at bounding box center [362, 414] width 504 height 492
click at [864, 604] on h3 "#D1CED4" at bounding box center [881, 606] width 64 height 18
click at [340, 451] on img at bounding box center [362, 414] width 504 height 492
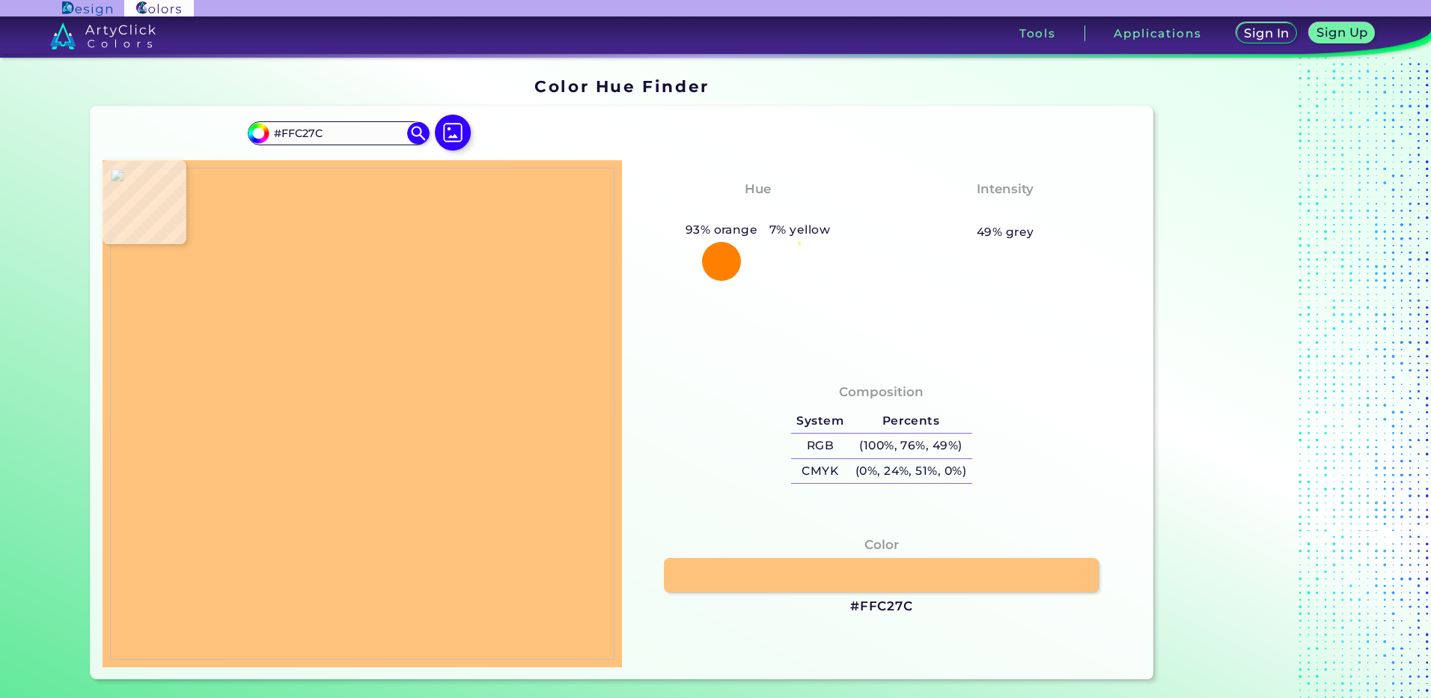
click at [341, 430] on img at bounding box center [362, 414] width 504 height 492
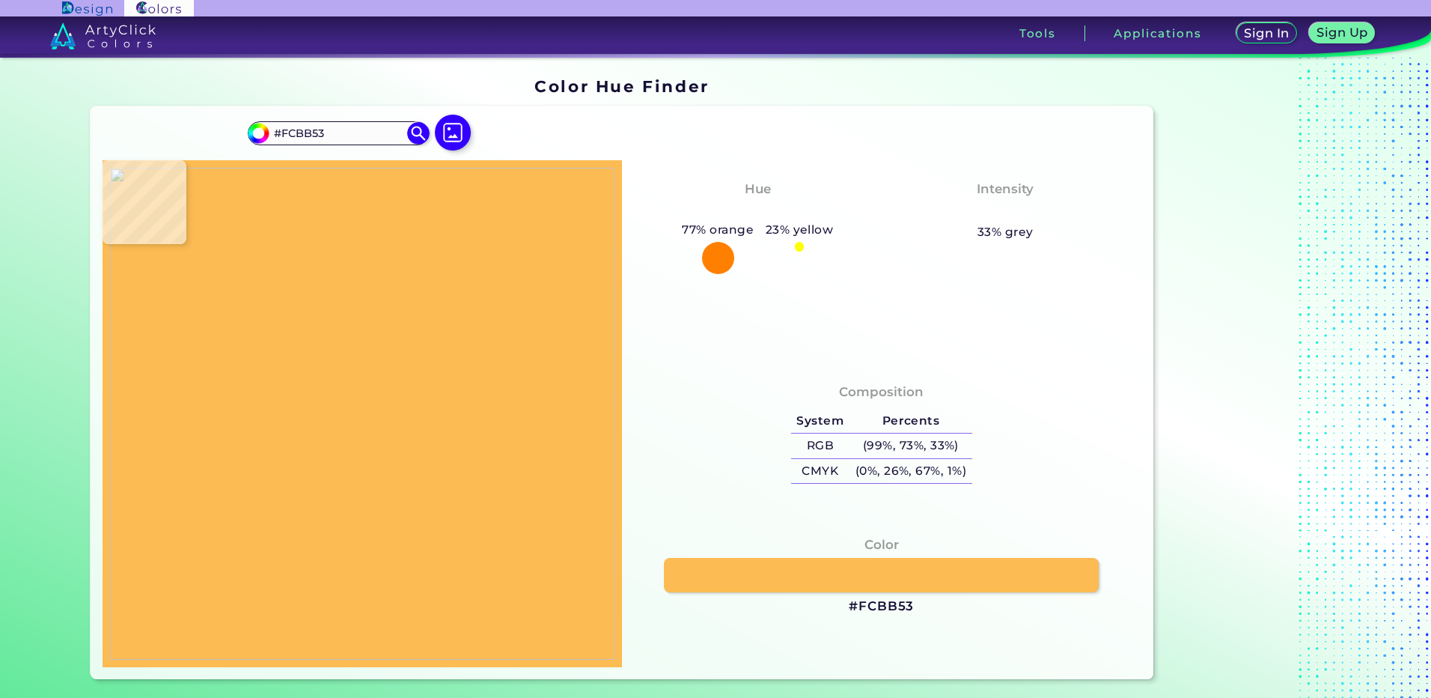
click at [348, 436] on img at bounding box center [362, 414] width 504 height 492
click at [863, 612] on h3 "#FCBB53" at bounding box center [881, 606] width 65 height 18
